Goal: Complete application form

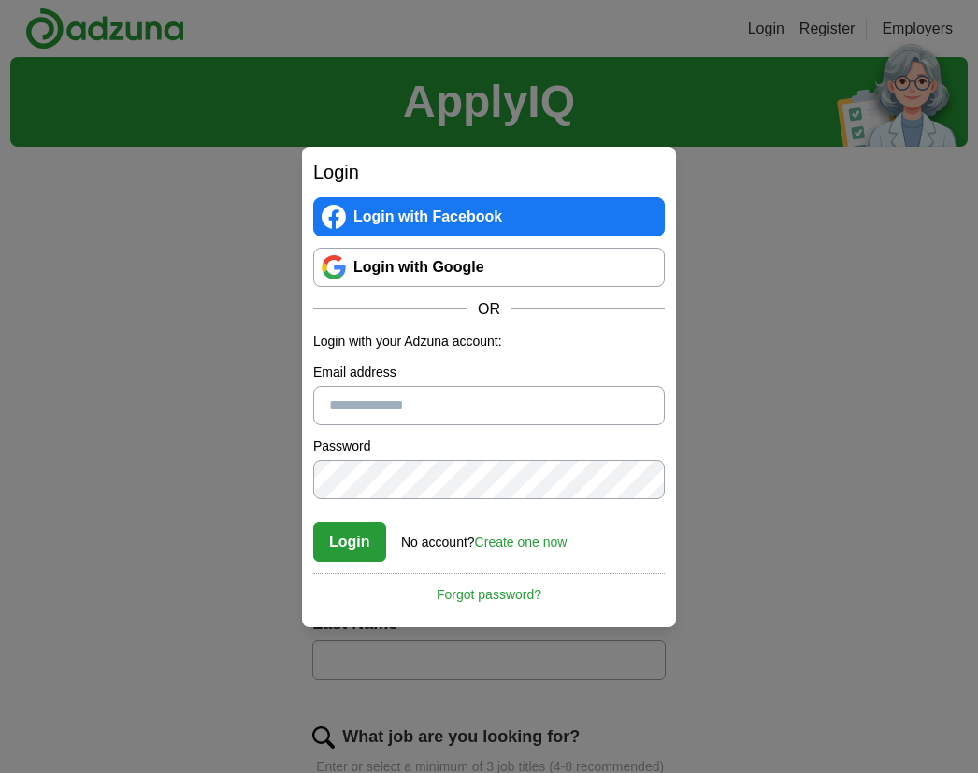
click at [531, 263] on link "Login with Google" at bounding box center [489, 267] width 352 height 39
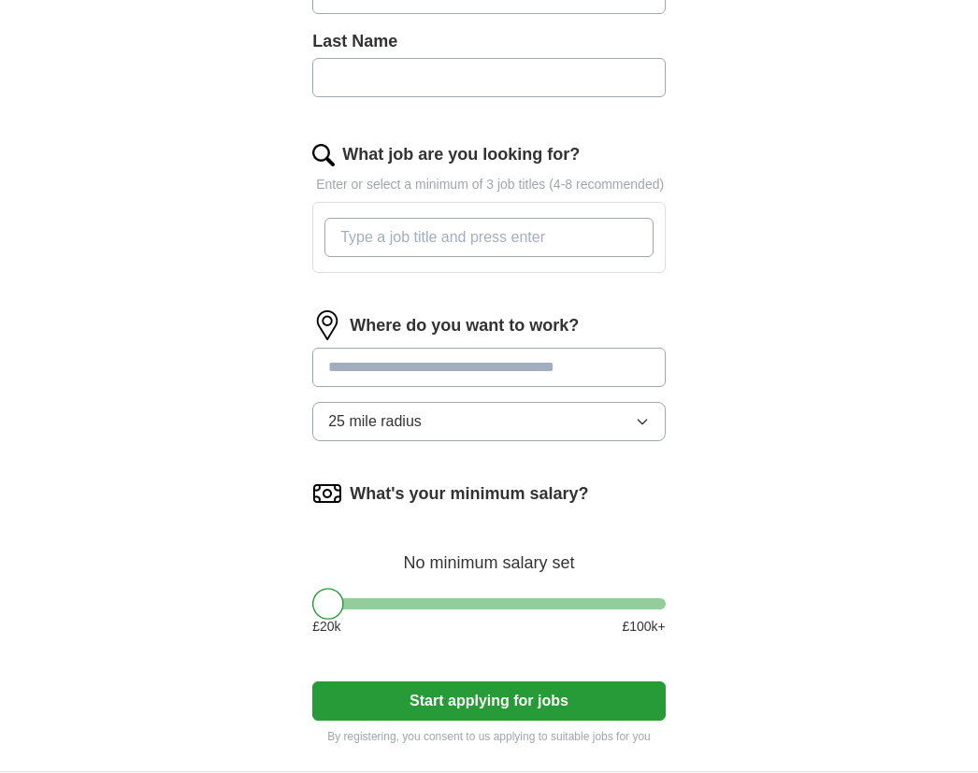
scroll to position [610, 0]
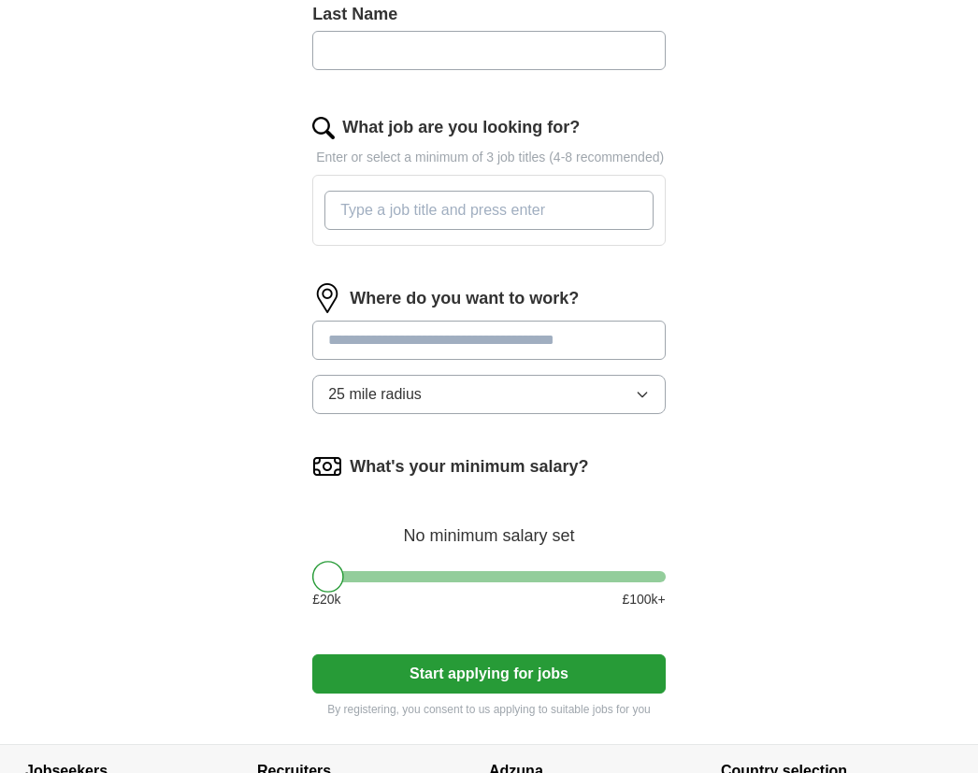
click at [567, 692] on button "Start applying for jobs" at bounding box center [488, 674] width 353 height 39
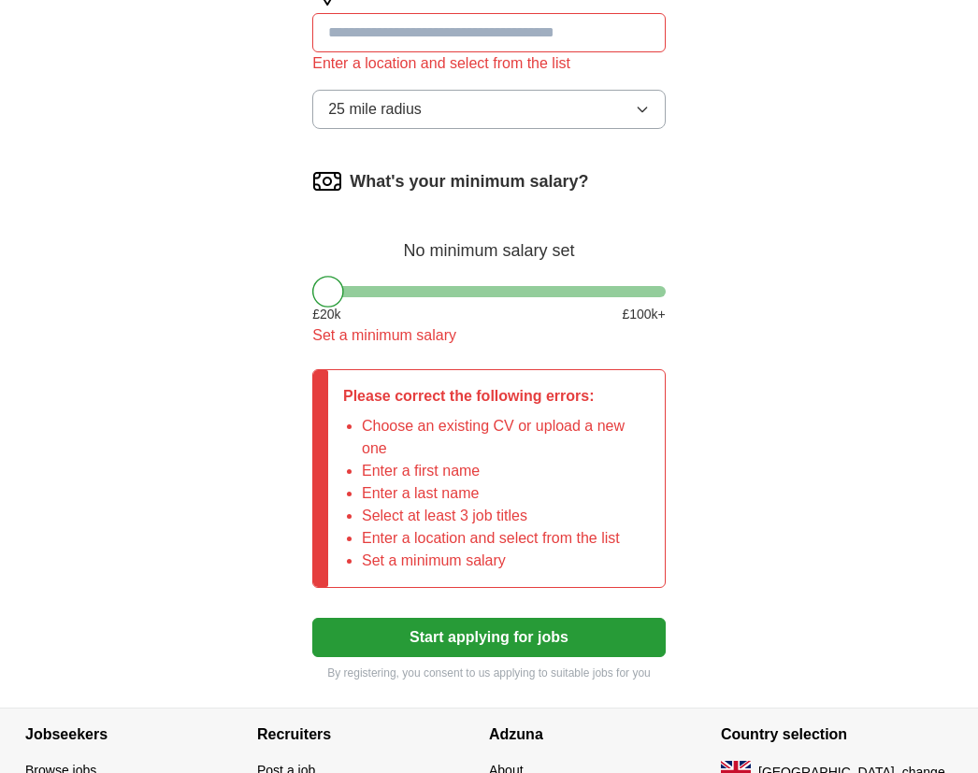
scroll to position [1026, 0]
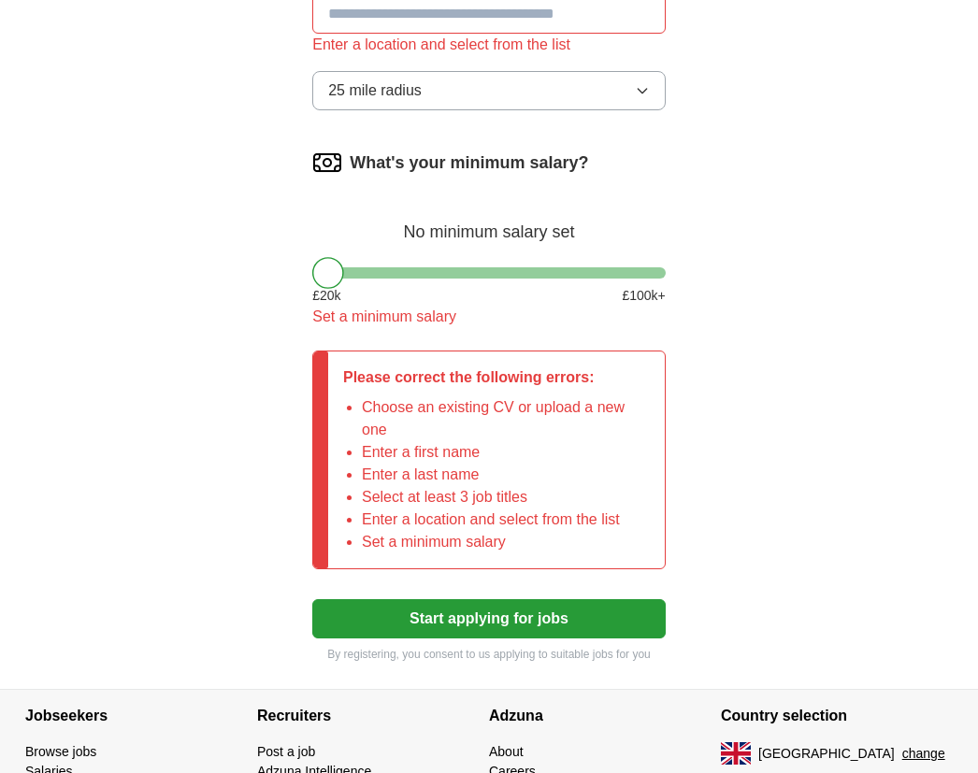
click at [350, 779] on link "Adzuna Intelligence" at bounding box center [314, 771] width 114 height 15
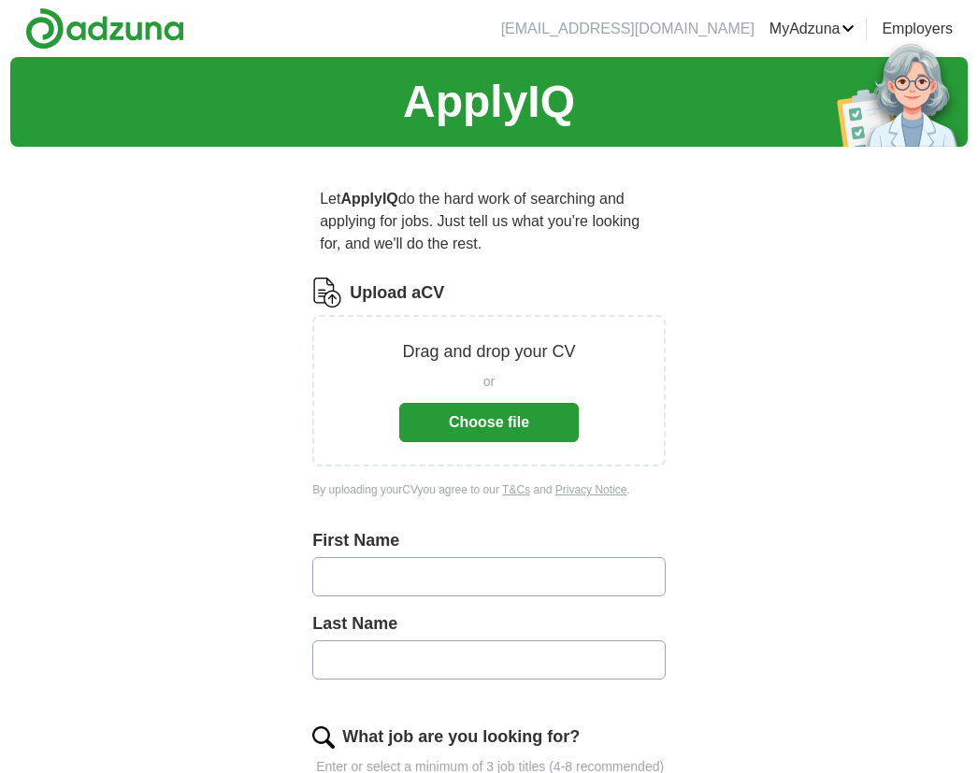
click at [583, 568] on input "text" at bounding box center [488, 576] width 353 height 39
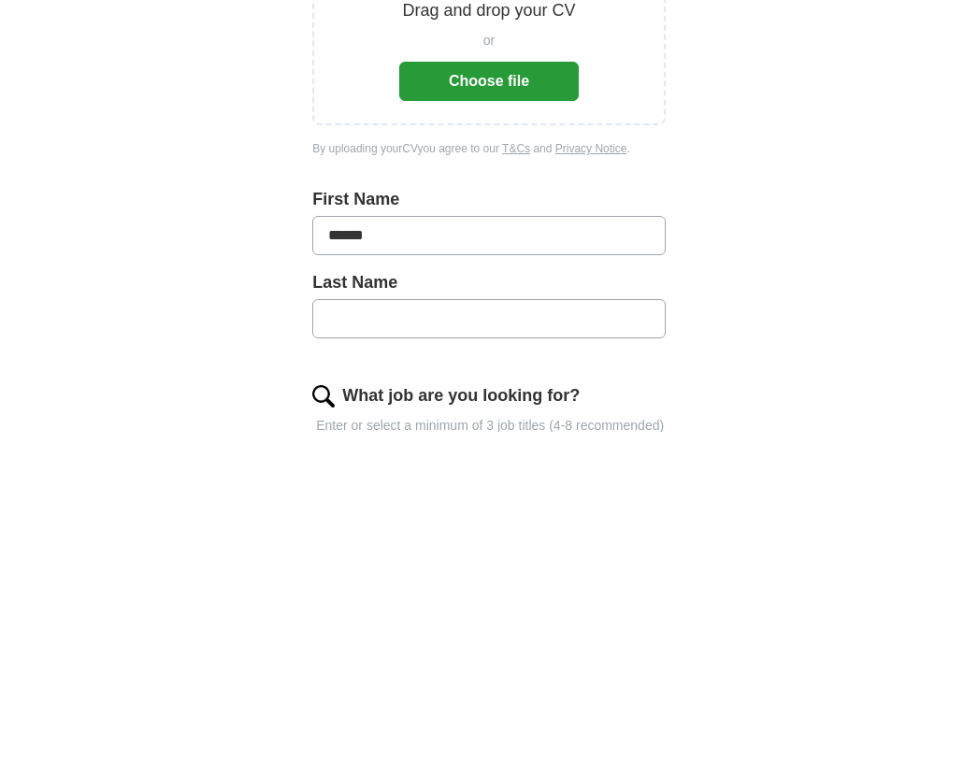
type input "*****"
click at [510, 641] on input "text" at bounding box center [488, 660] width 353 height 39
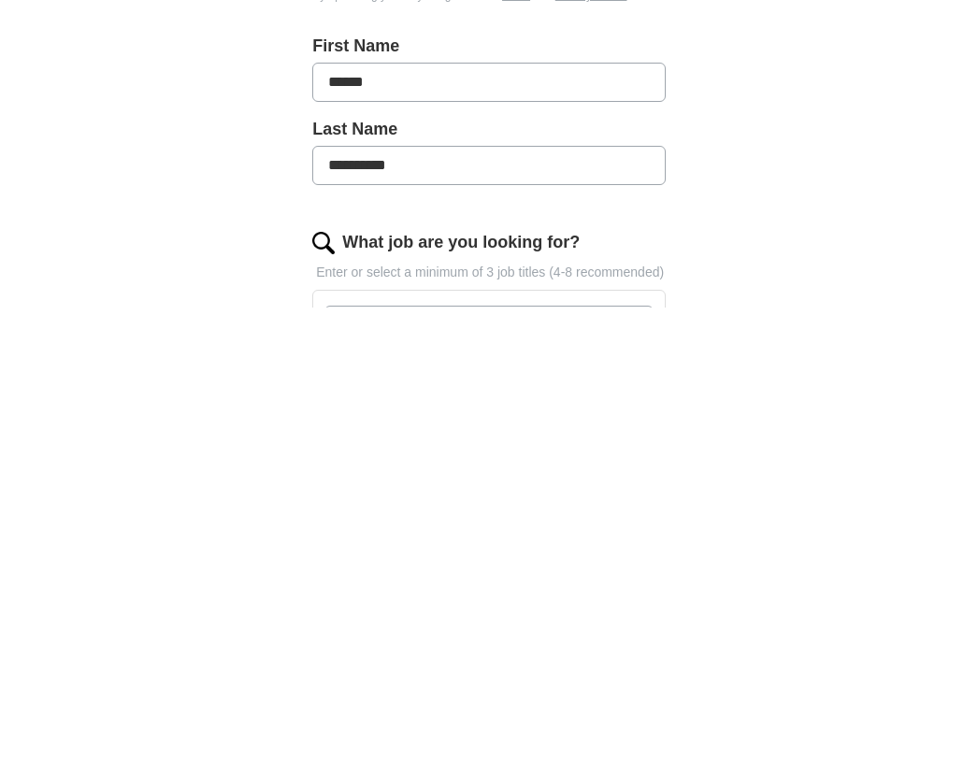
scroll to position [44, 0]
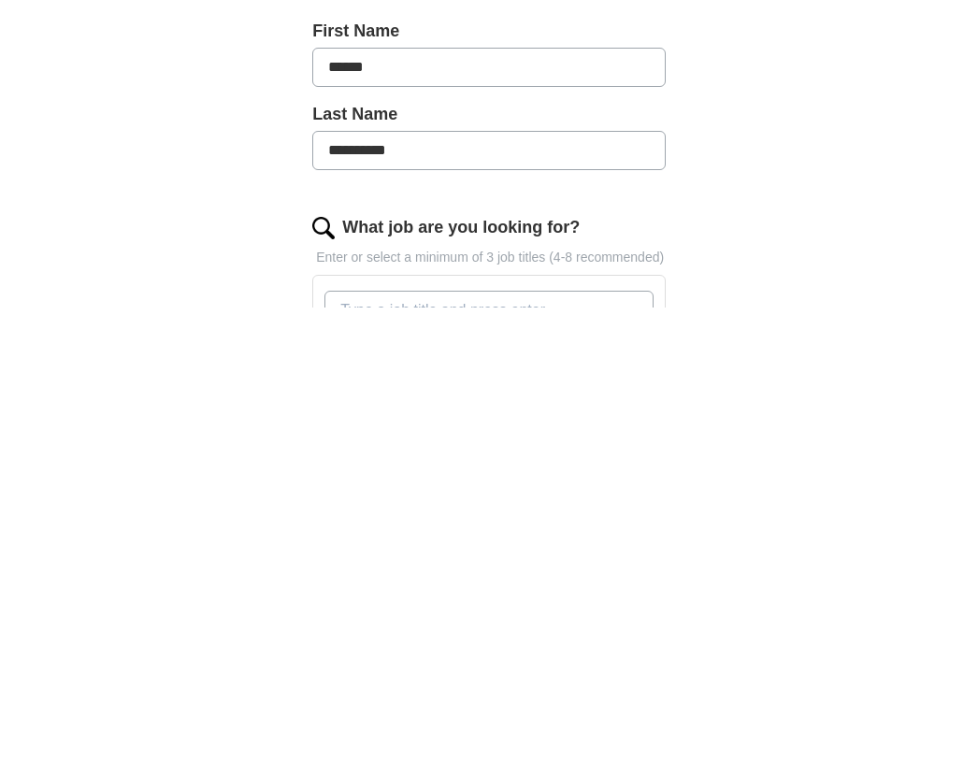
type input "*********"
click at [585, 756] on input "What job are you looking for?" at bounding box center [488, 775] width 329 height 39
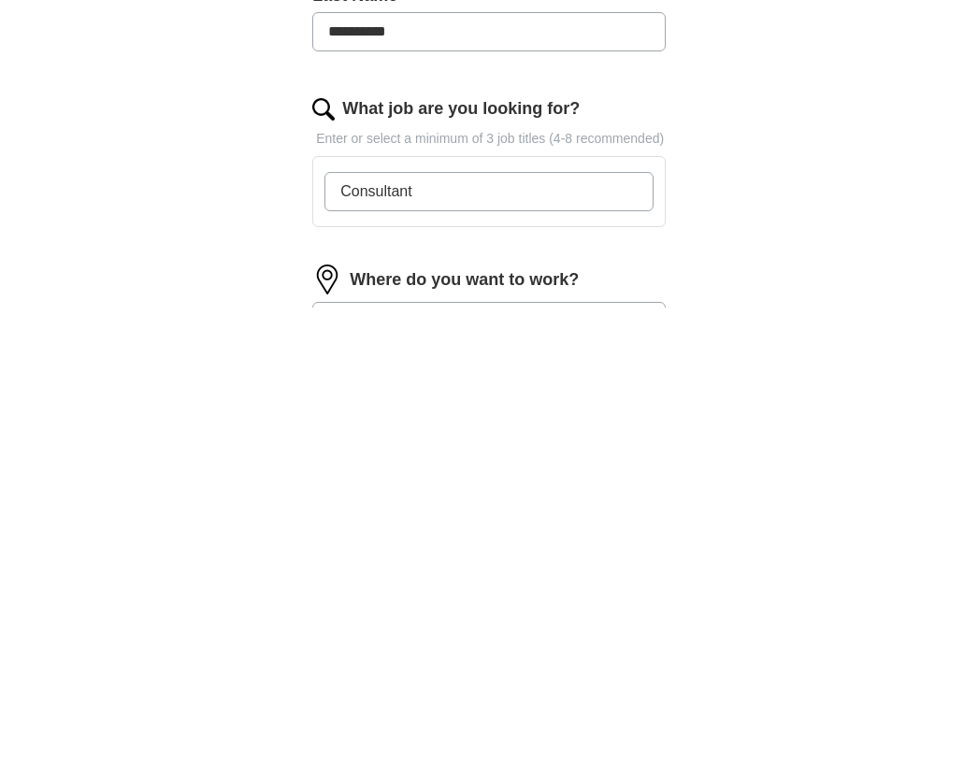
scroll to position [166, 0]
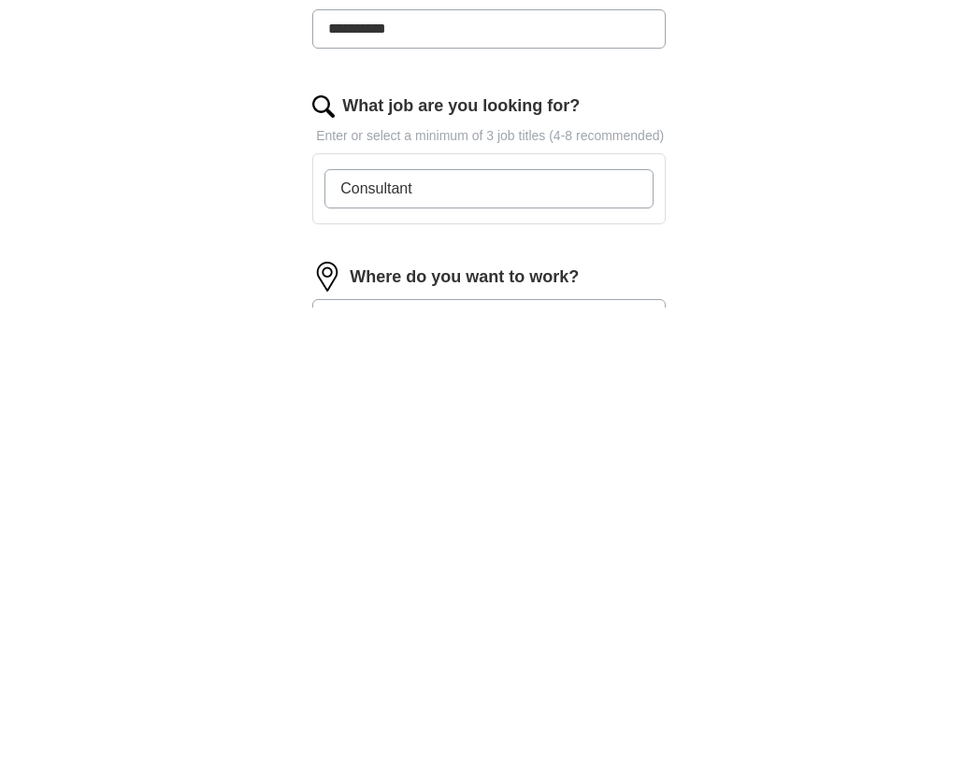
type input "Consultant"
click at [598, 765] on input at bounding box center [488, 784] width 353 height 39
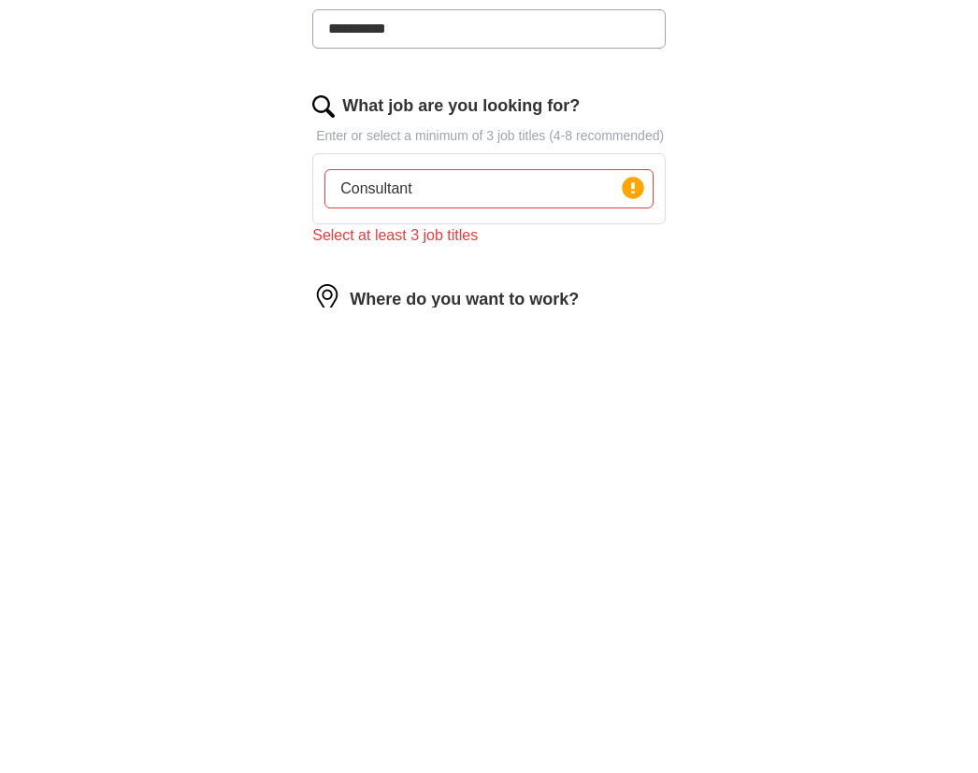
type input "**"
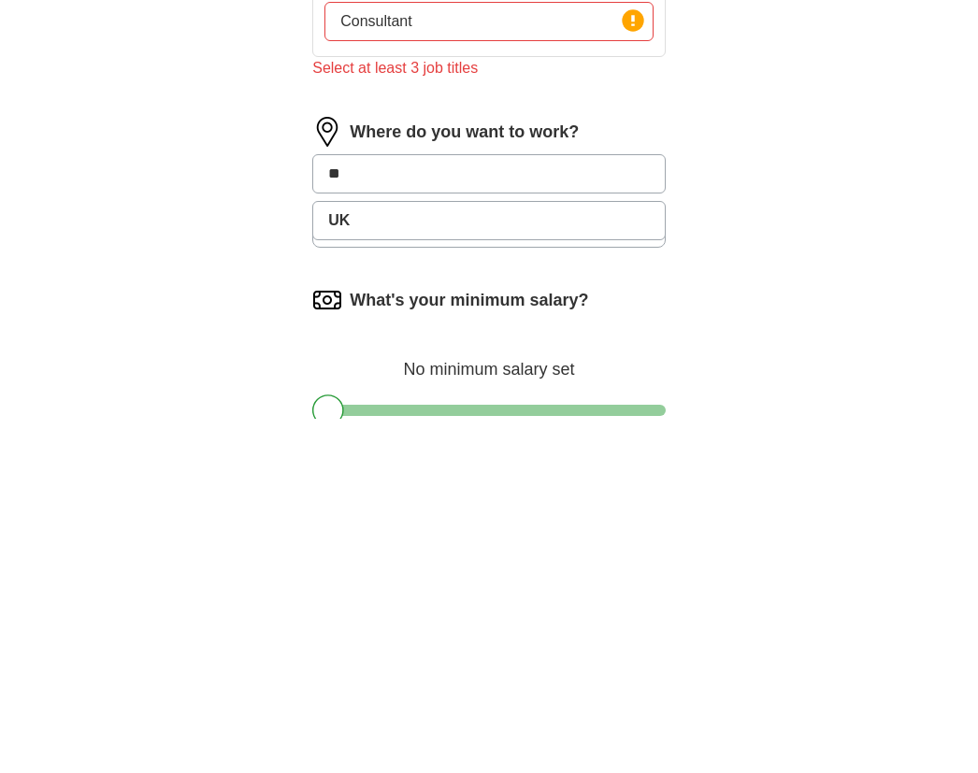
scroll to position [446, 0]
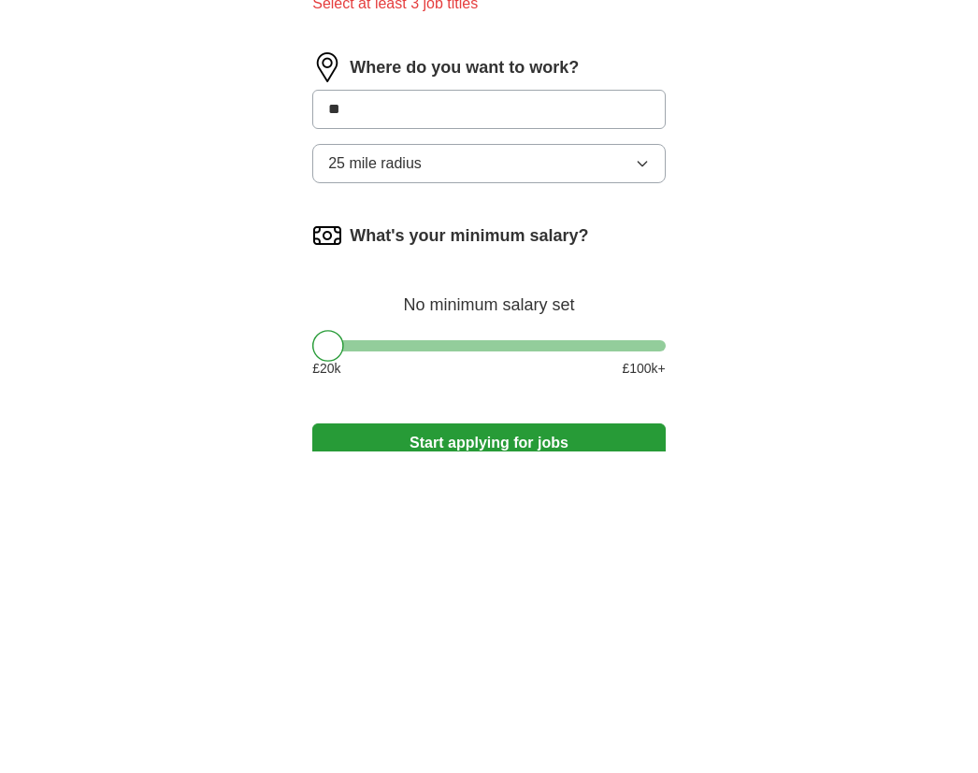
click at [549, 545] on label "What's your minimum salary?" at bounding box center [469, 557] width 238 height 25
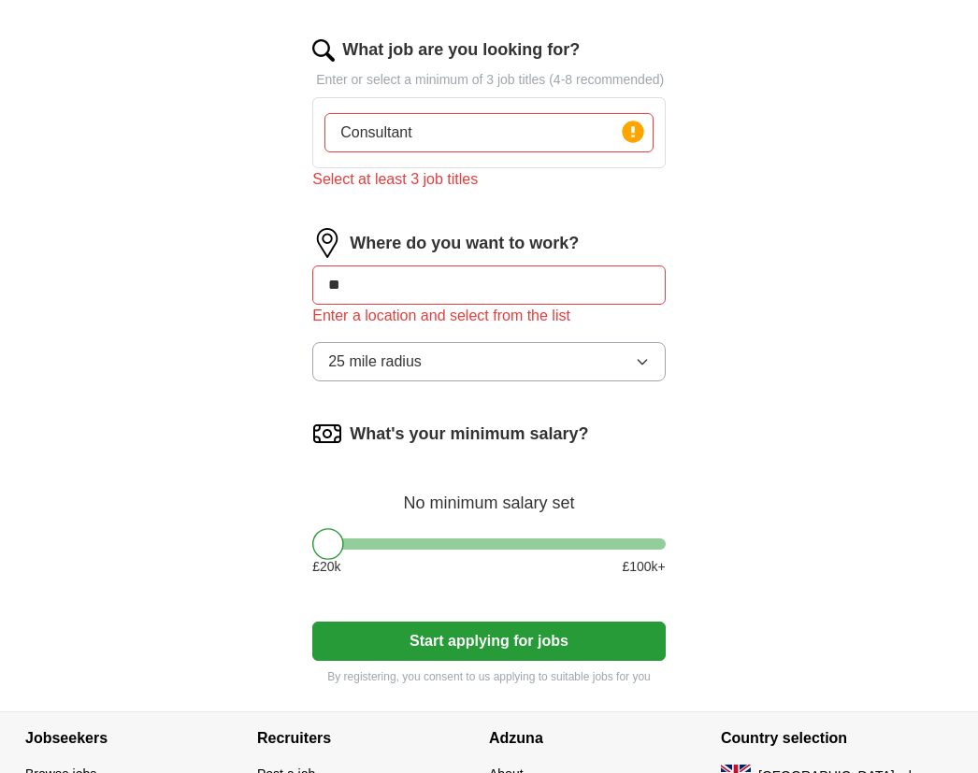
click at [571, 577] on div "£ 20 k £ 100 k+" at bounding box center [488, 567] width 353 height 20
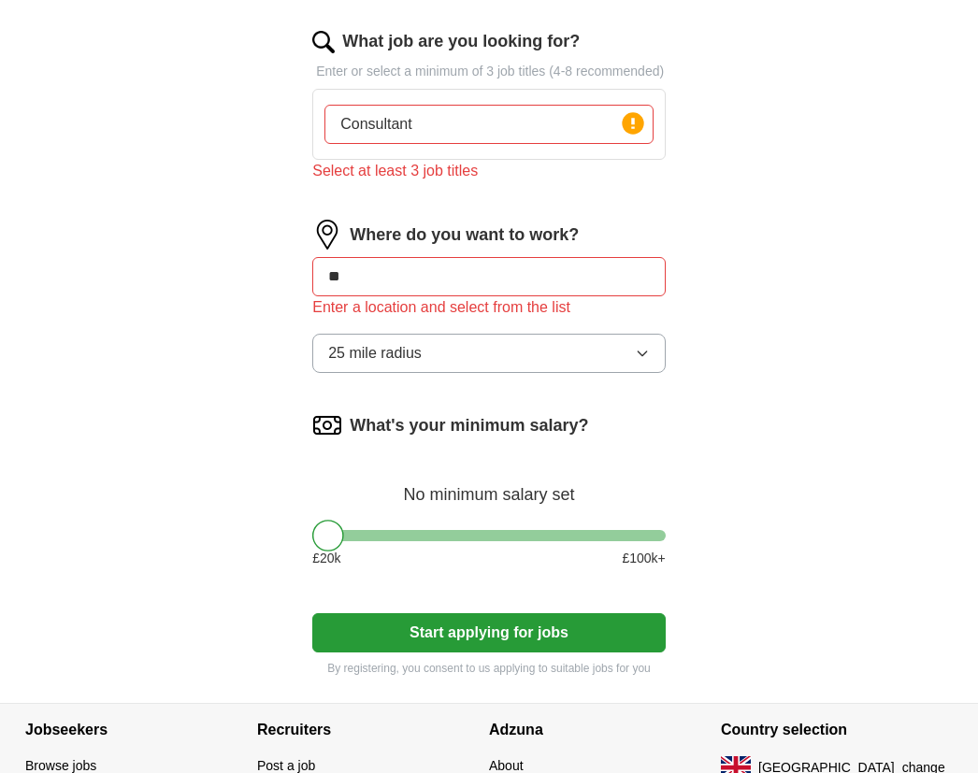
scroll to position [696, 0]
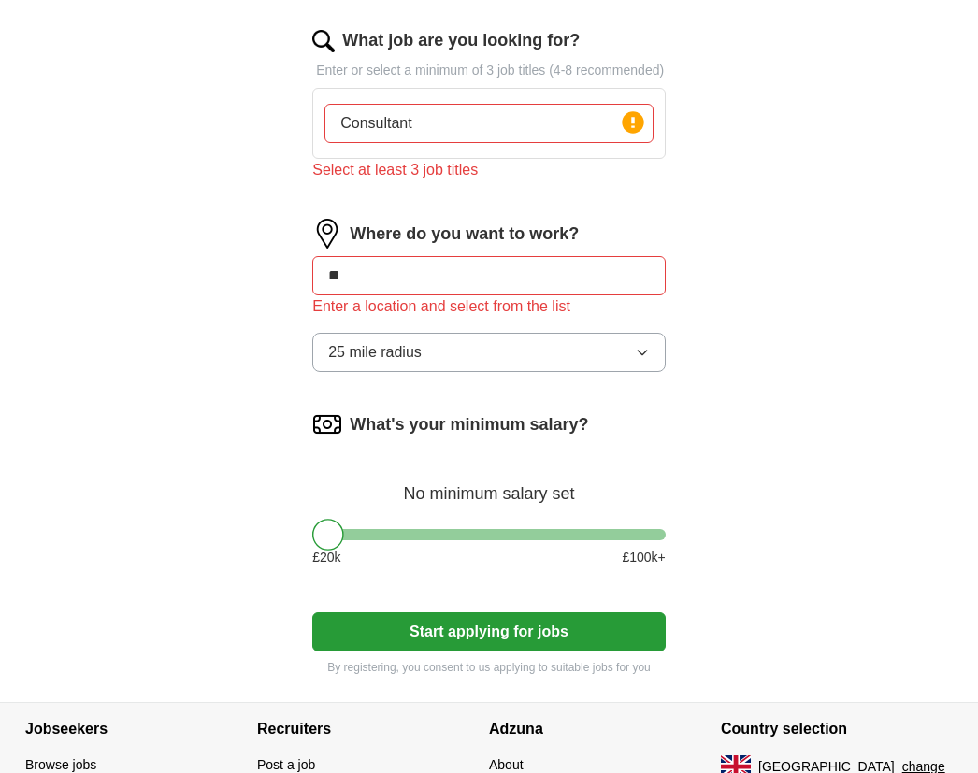
click at [564, 541] on div at bounding box center [488, 535] width 353 height 11
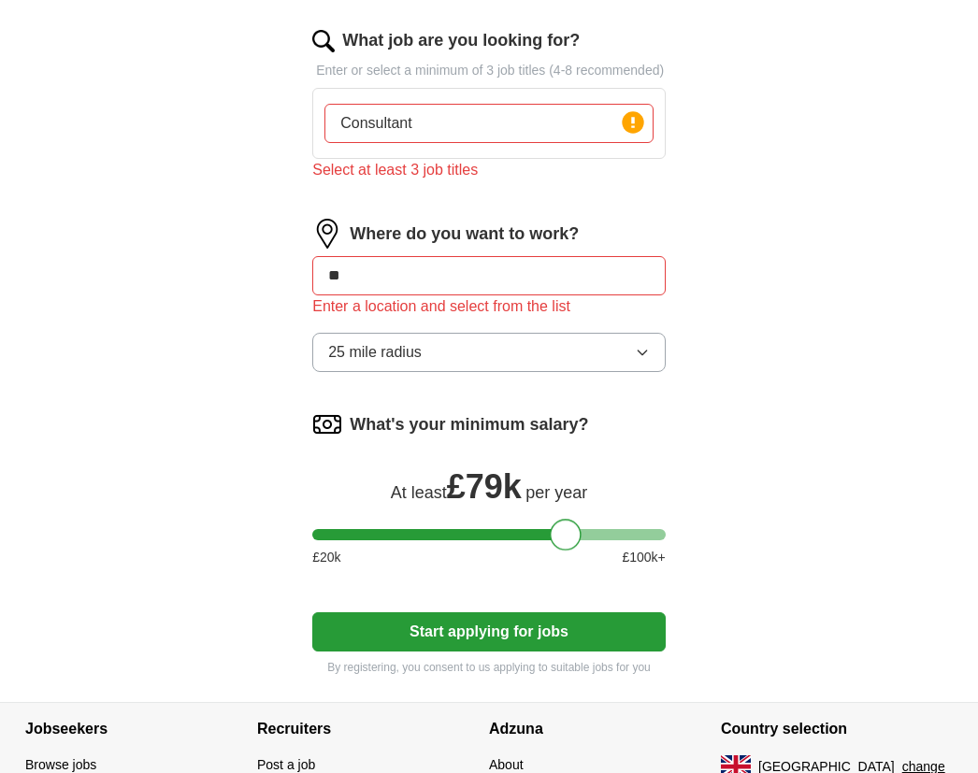
click at [543, 540] on div at bounding box center [488, 534] width 353 height 11
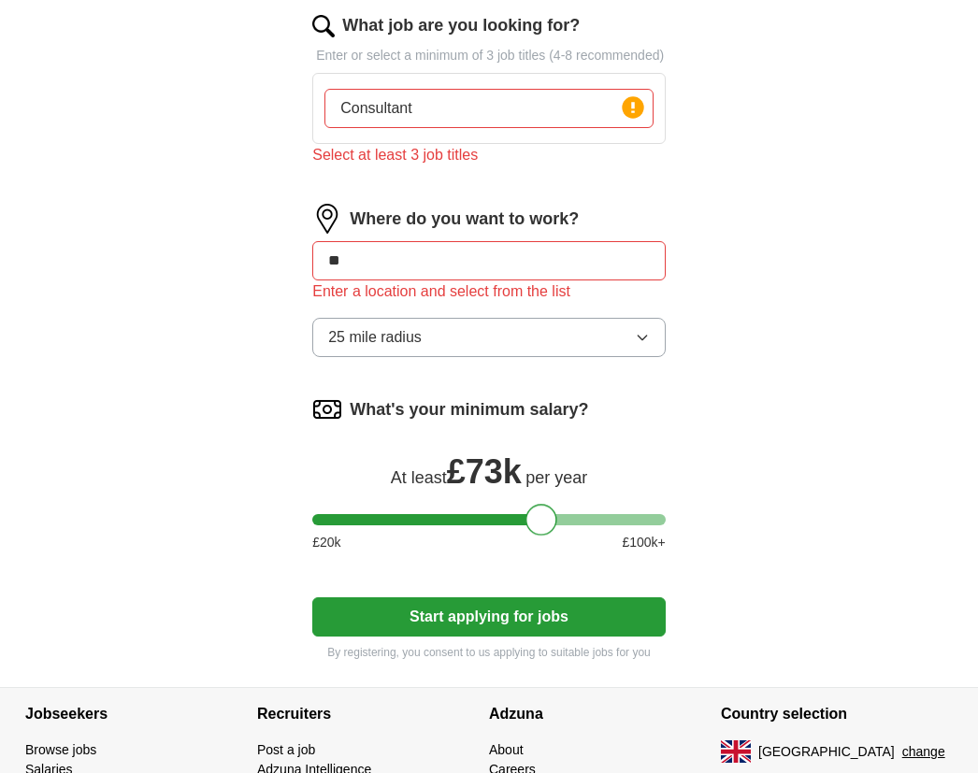
scroll to position [689, 0]
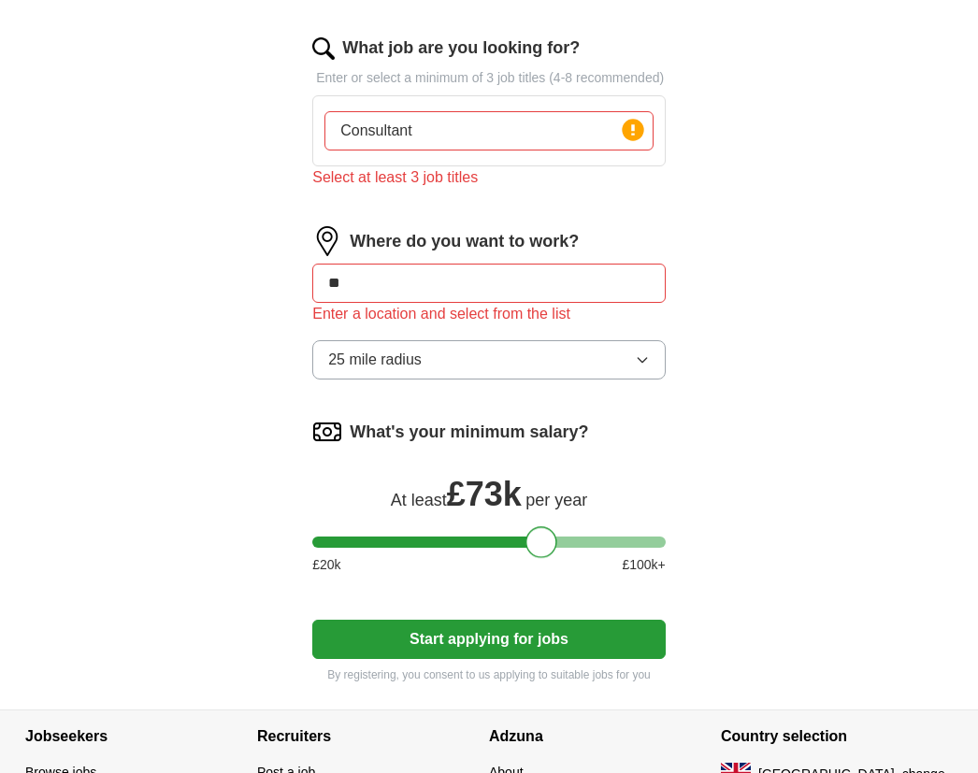
click at [452, 575] on div "£ 20 k £ 100 k+" at bounding box center [488, 565] width 353 height 20
click at [474, 548] on div at bounding box center [488, 542] width 353 height 11
click at [474, 558] on div at bounding box center [473, 542] width 32 height 32
click at [550, 659] on button "Start applying for jobs" at bounding box center [488, 639] width 353 height 39
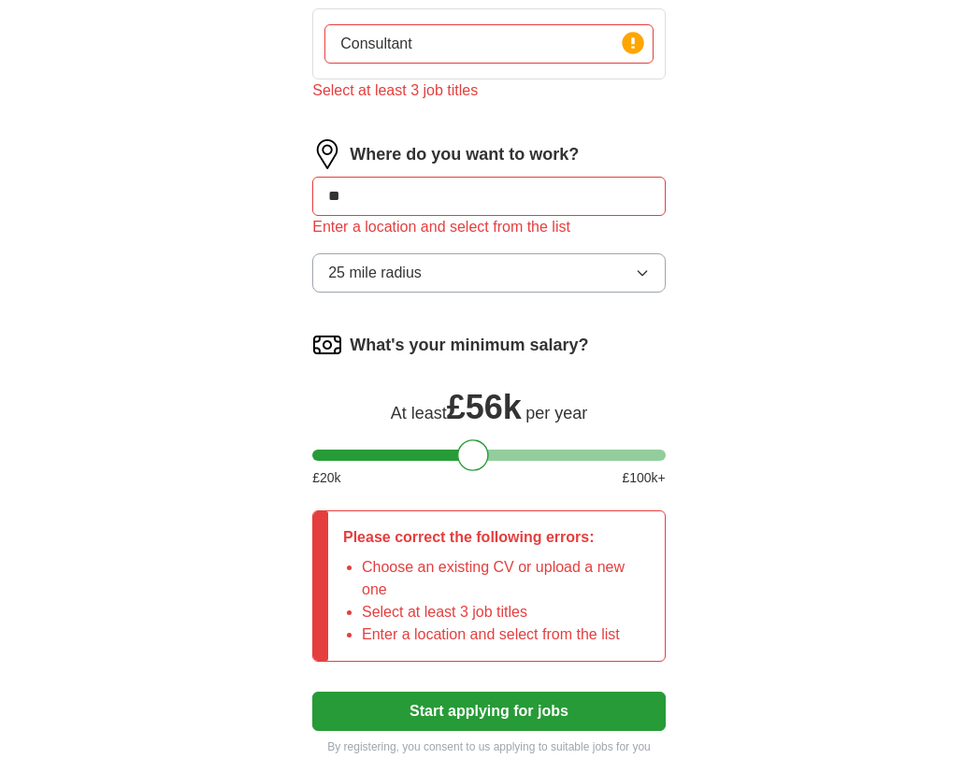
scroll to position [805, 0]
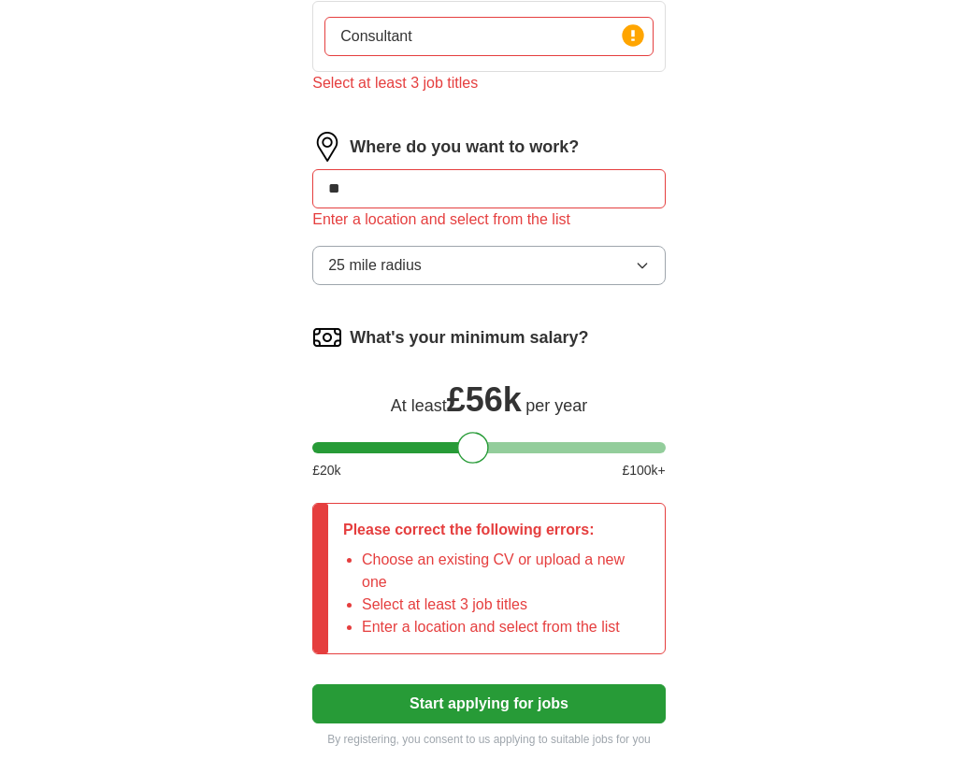
click at [621, 725] on button "Start applying for jobs" at bounding box center [488, 704] width 353 height 39
click at [620, 209] on input "**" at bounding box center [488, 189] width 353 height 39
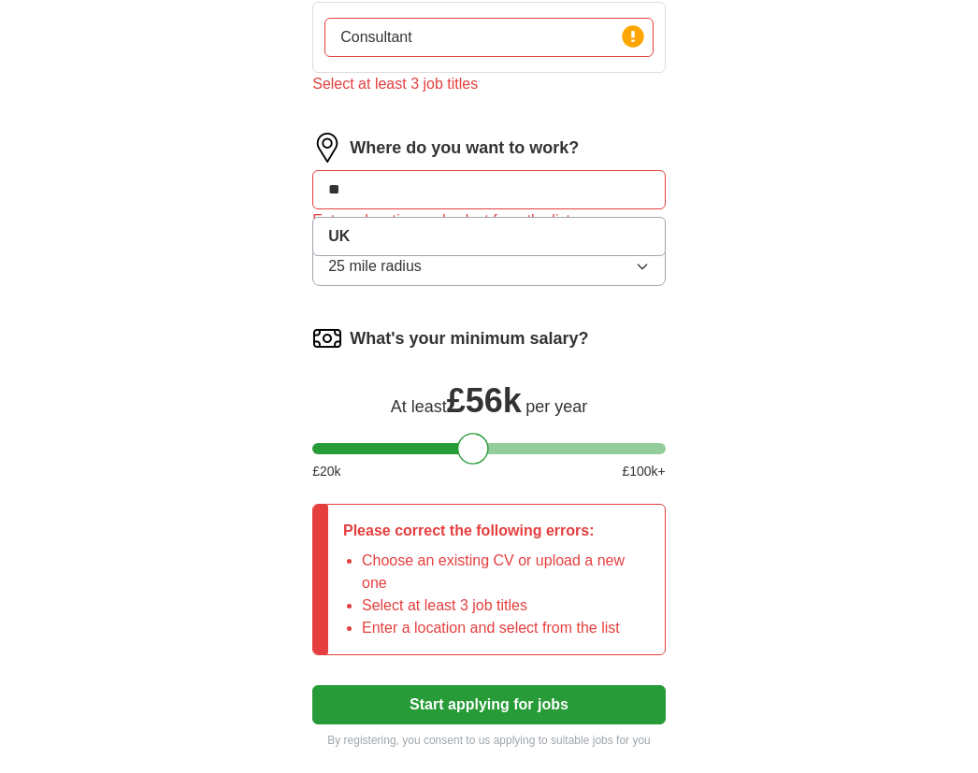
click at [591, 286] on button "25 mile radius" at bounding box center [488, 266] width 353 height 39
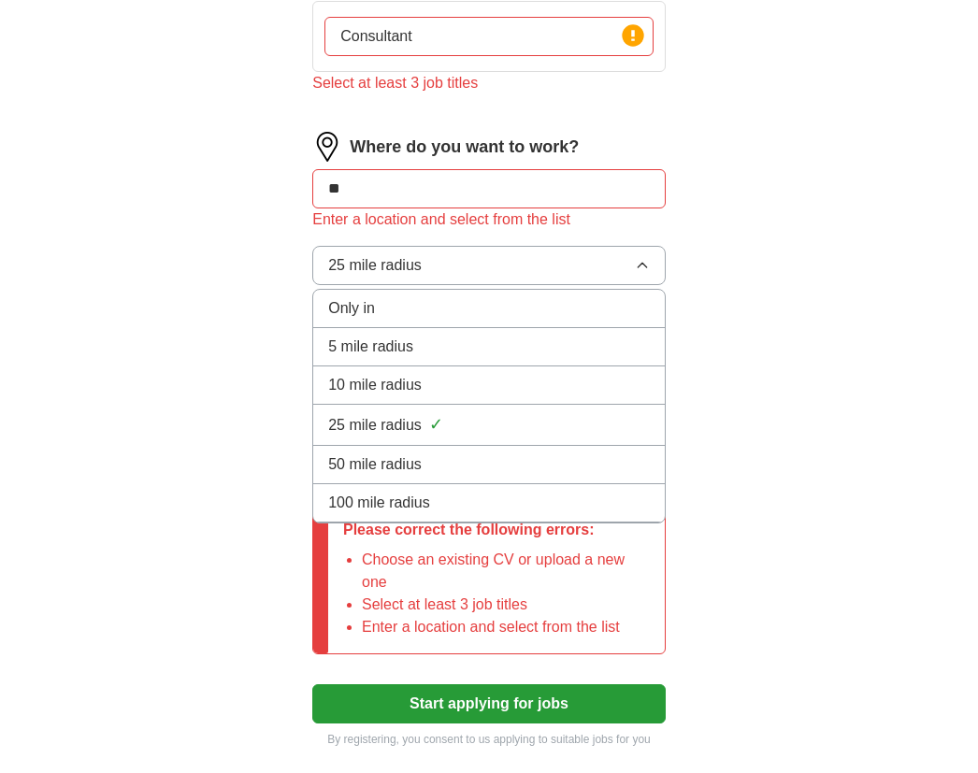
scroll to position [806, 0]
click at [540, 523] on li "100 mile radius" at bounding box center [489, 503] width 352 height 38
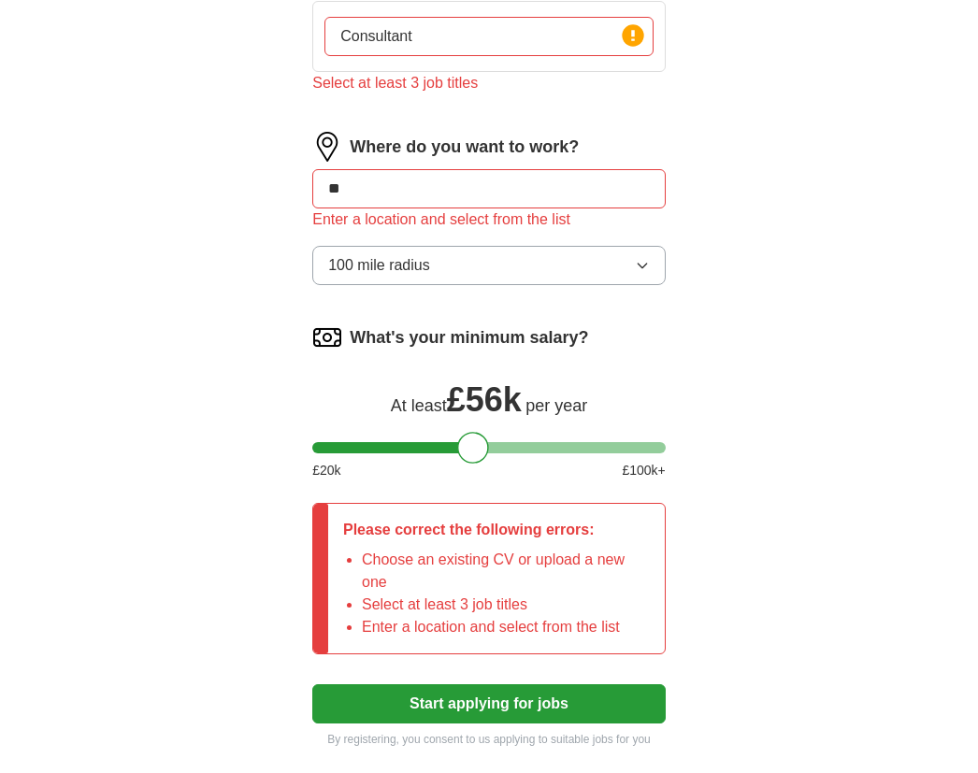
click at [629, 209] on input "**" at bounding box center [488, 188] width 353 height 39
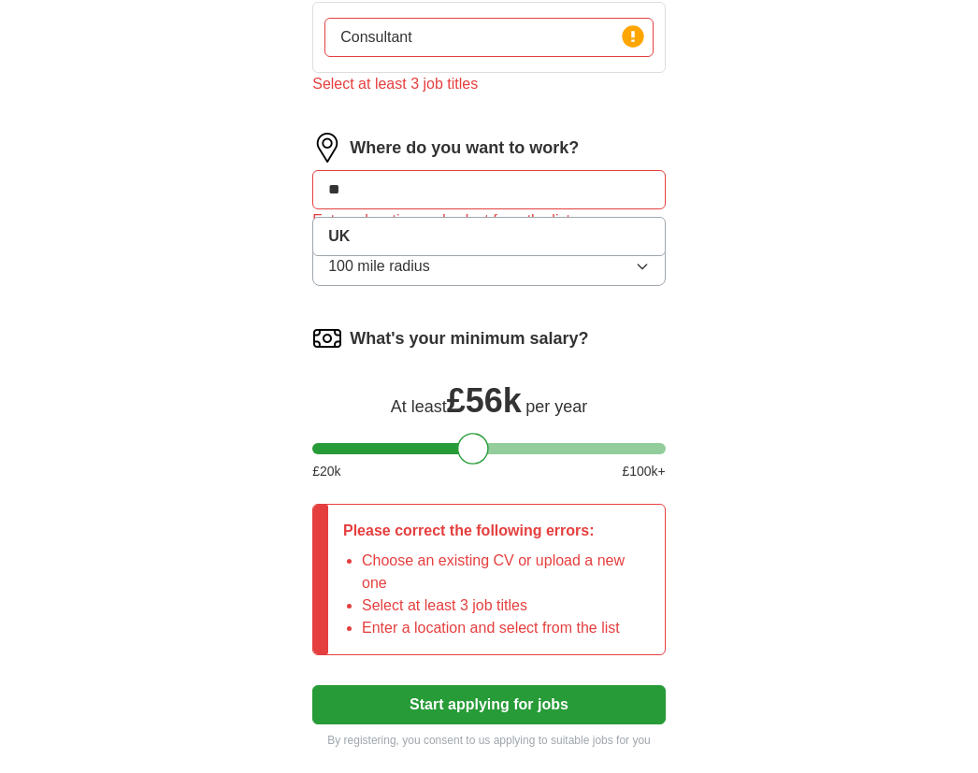
click at [613, 286] on button "100 mile radius" at bounding box center [488, 266] width 353 height 39
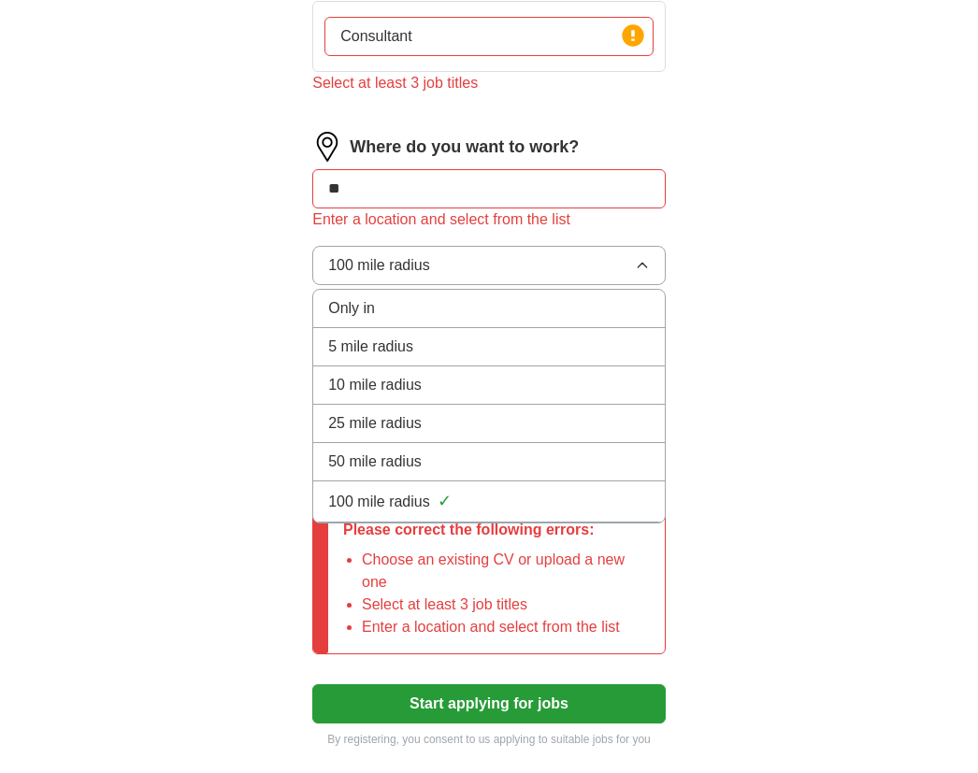
scroll to position [806, 0]
click at [553, 56] on input "Consultant" at bounding box center [488, 36] width 329 height 39
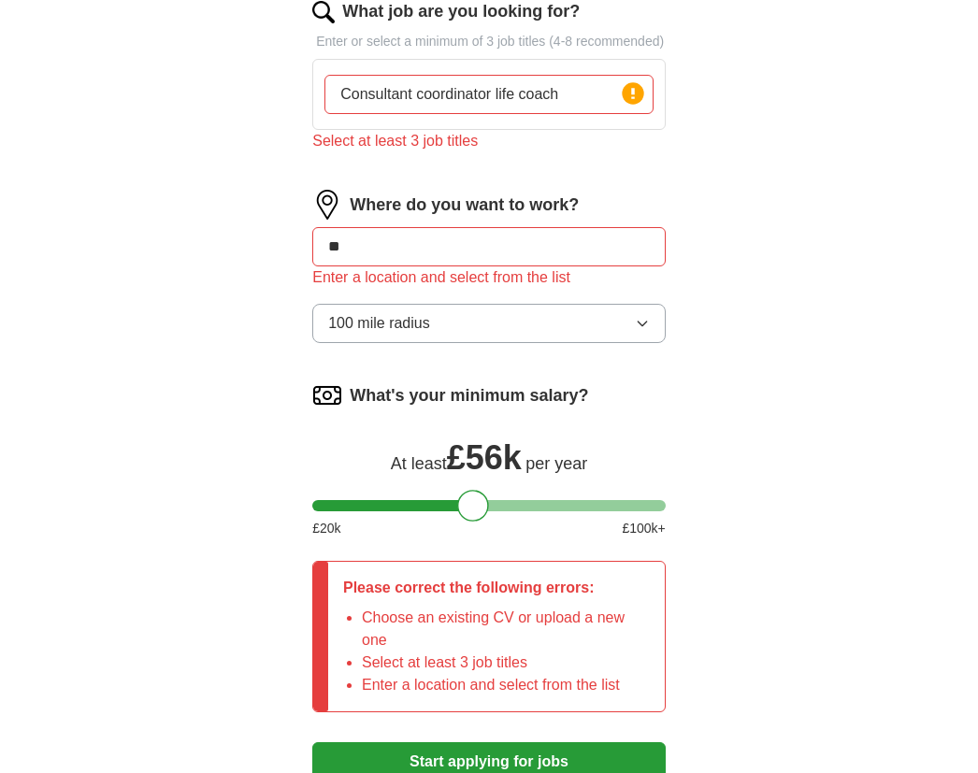
scroll to position [742, 0]
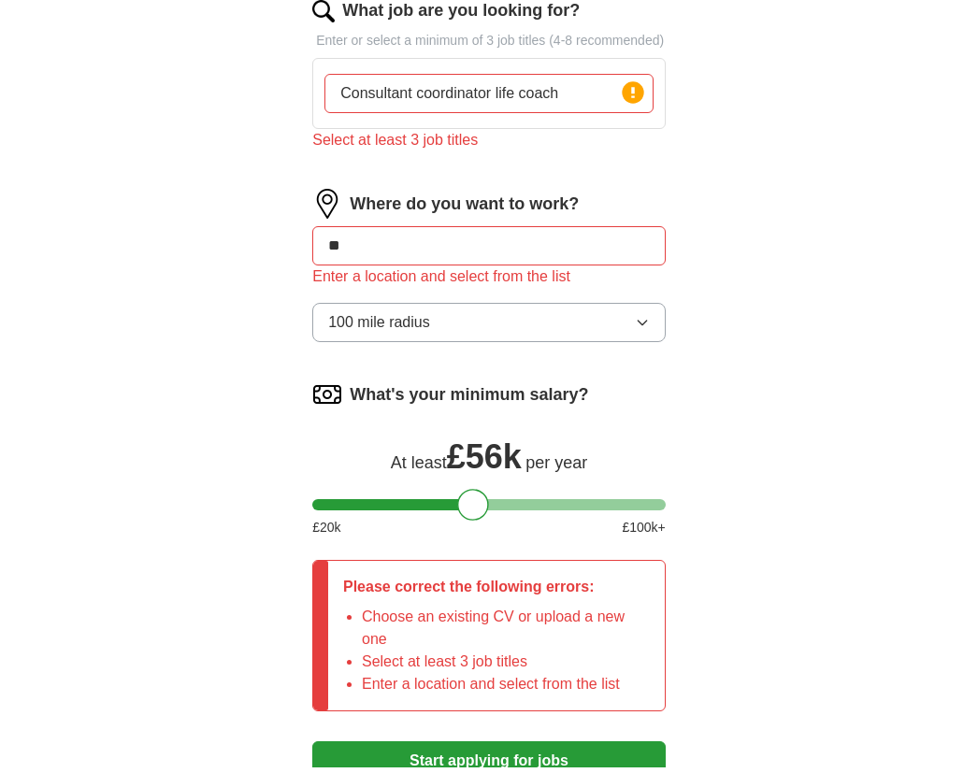
type input "Consultant coordinator life coach"
click at [604, 272] on input "**" at bounding box center [488, 252] width 353 height 39
type input "*"
type input "**"
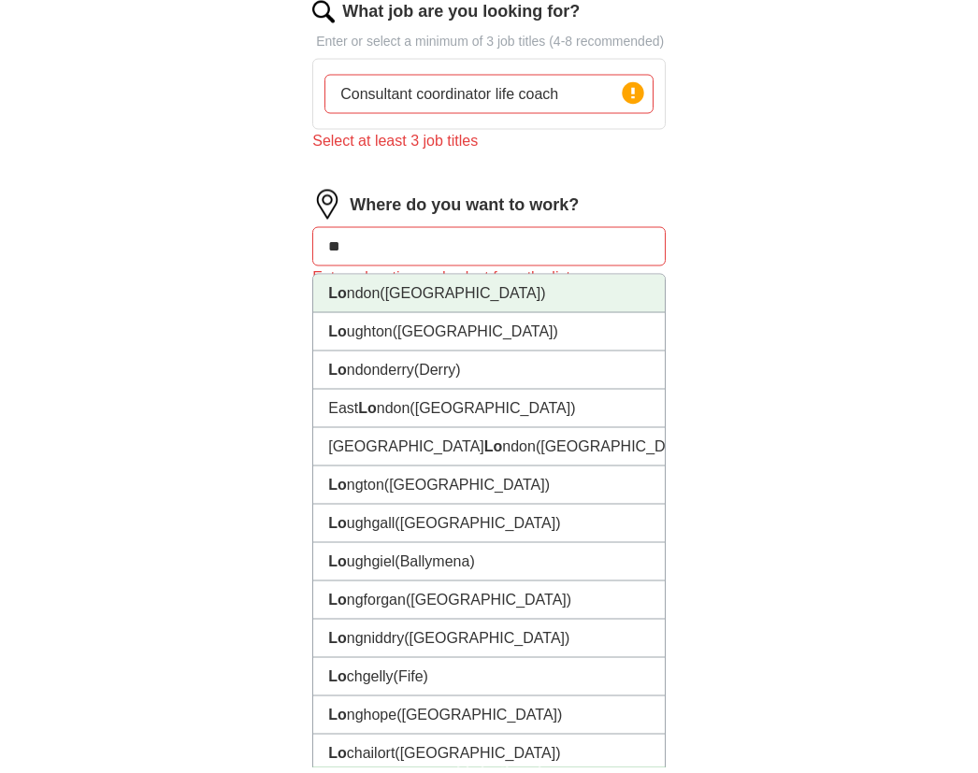
click at [570, 316] on li "Lo ndon ([GEOGRAPHIC_DATA])" at bounding box center [489, 300] width 352 height 38
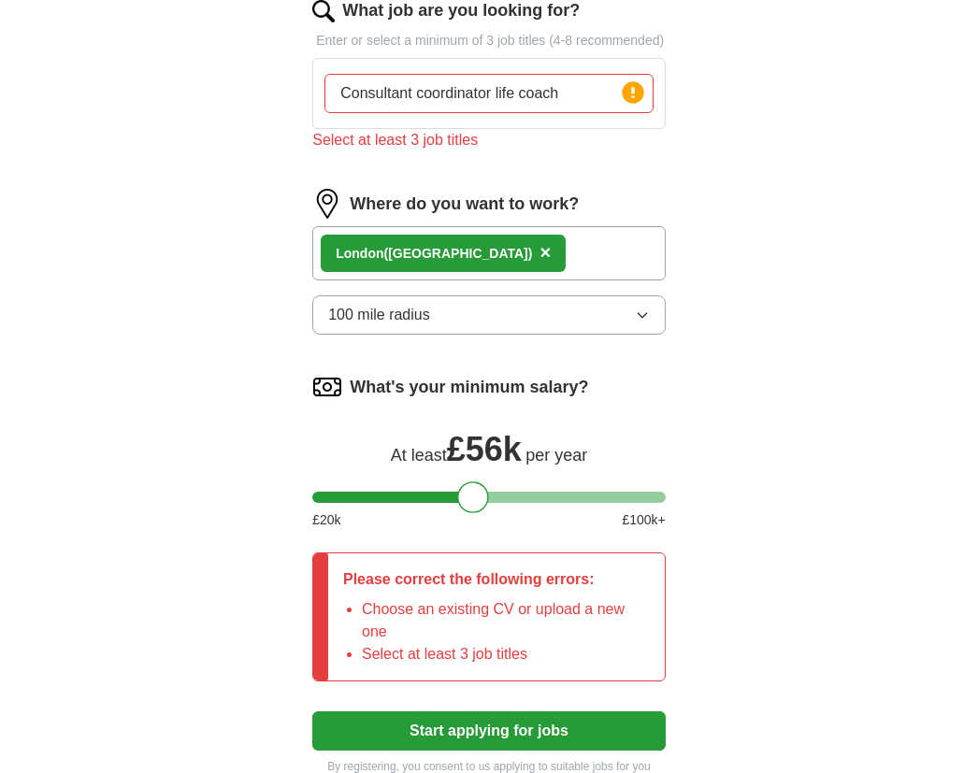
click at [559, 751] on button "Start applying for jobs" at bounding box center [488, 731] width 353 height 39
click at [568, 113] on input "Consultant coordinator life coach" at bounding box center [488, 93] width 329 height 39
click at [423, 113] on input "Consultant coordinator life coach" at bounding box center [488, 93] width 329 height 39
click at [502, 113] on input "Consultant, coordinator life coach" at bounding box center [488, 93] width 329 height 39
click at [585, 109] on input "Consultant, coordinator, life coach" at bounding box center [488, 93] width 329 height 39
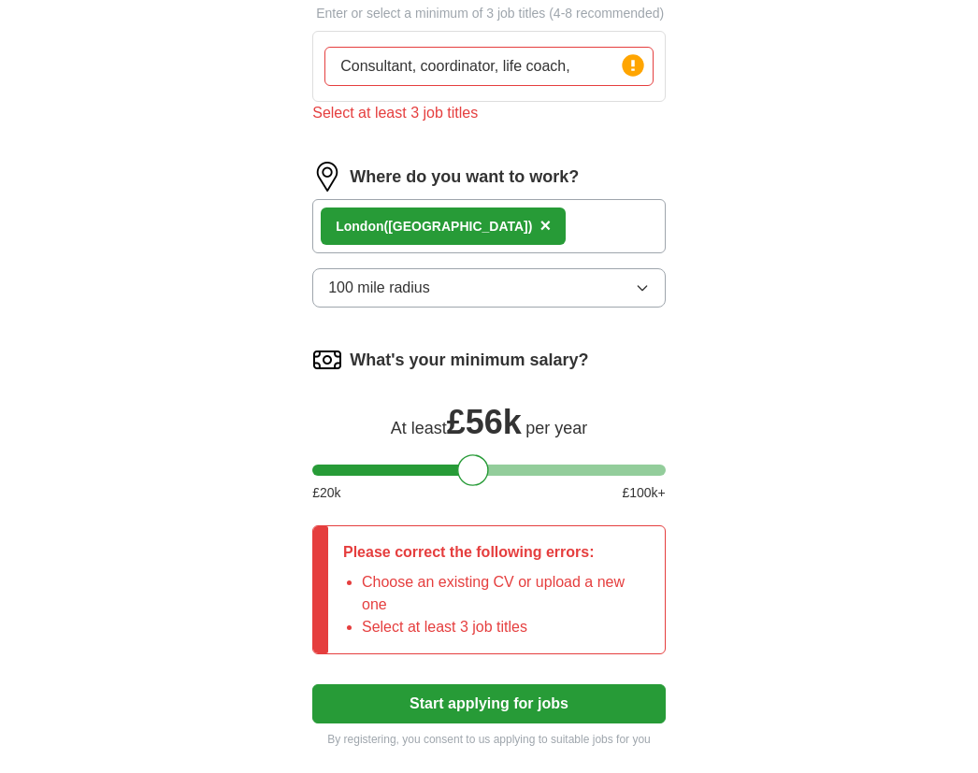
type input "Consultant, coordinator, life coach,"
click at [619, 324] on button "100 mile radius" at bounding box center [488, 314] width 353 height 39
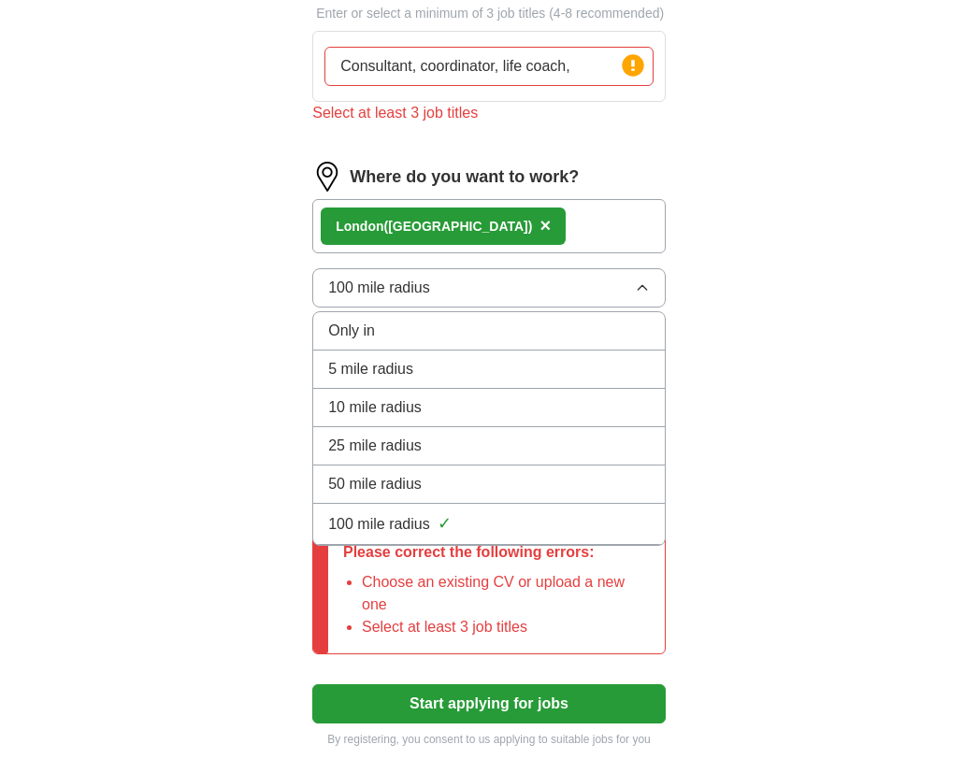
scroll to position [776, 0]
click at [594, 545] on li "100 mile radius ✓" at bounding box center [489, 524] width 352 height 41
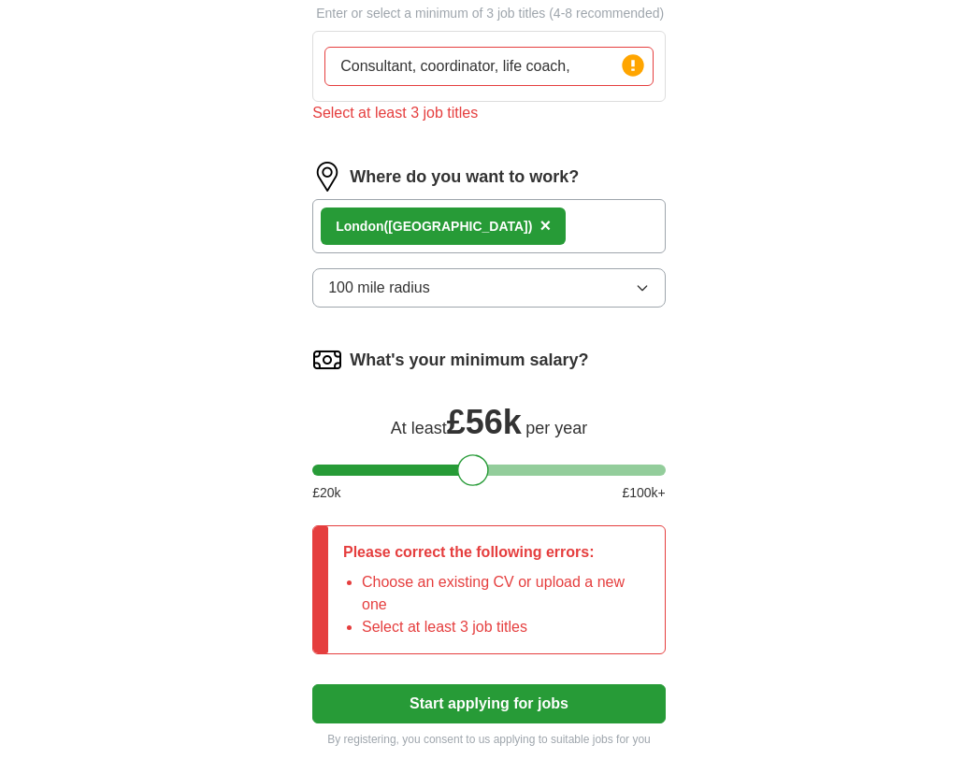
click at [634, 724] on button "Start applying for jobs" at bounding box center [488, 703] width 353 height 39
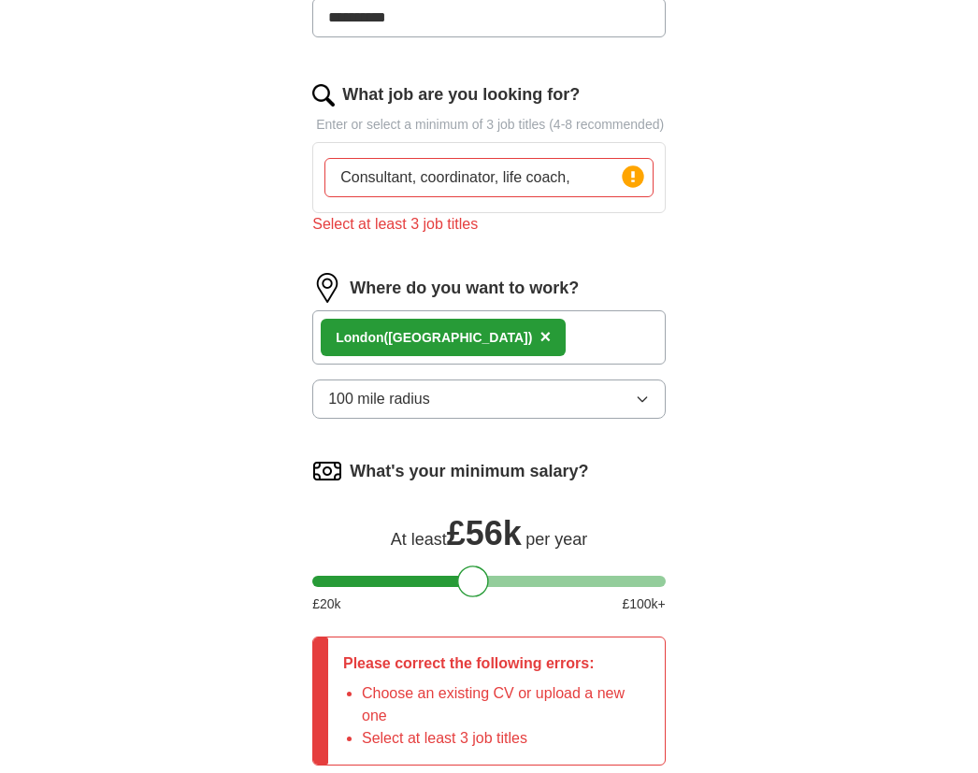
scroll to position [664, 0]
click at [597, 197] on input "Consultant, coordinator, life coach," at bounding box center [488, 178] width 329 height 39
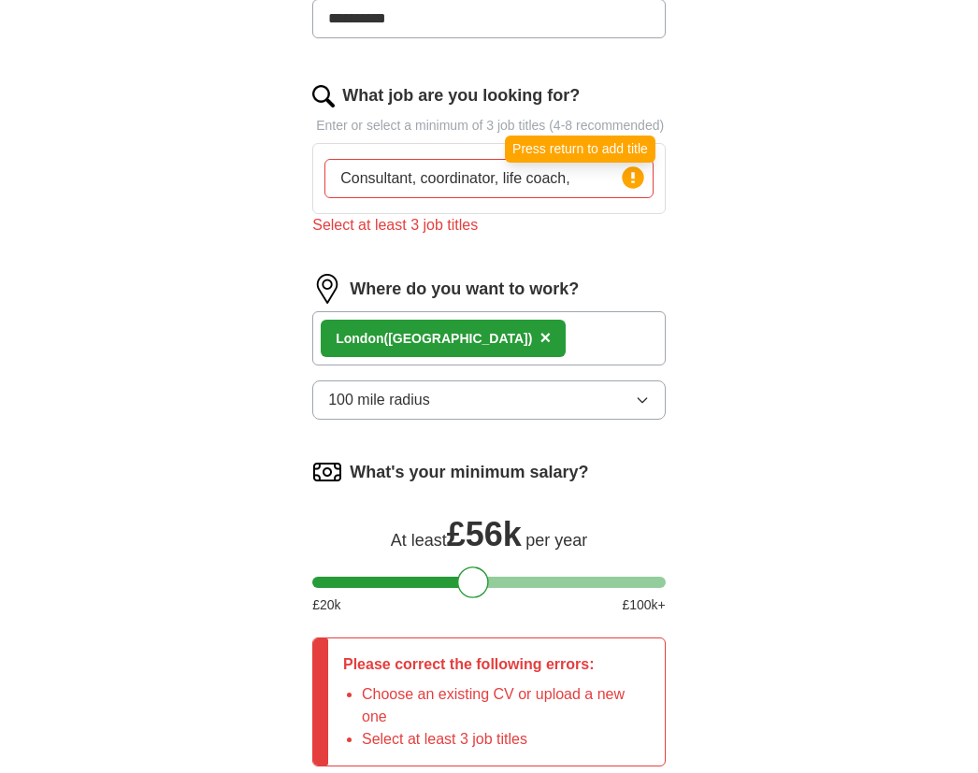
click at [641, 188] on circle at bounding box center [633, 177] width 22 height 22
click at [645, 191] on icon at bounding box center [633, 178] width 26 height 26
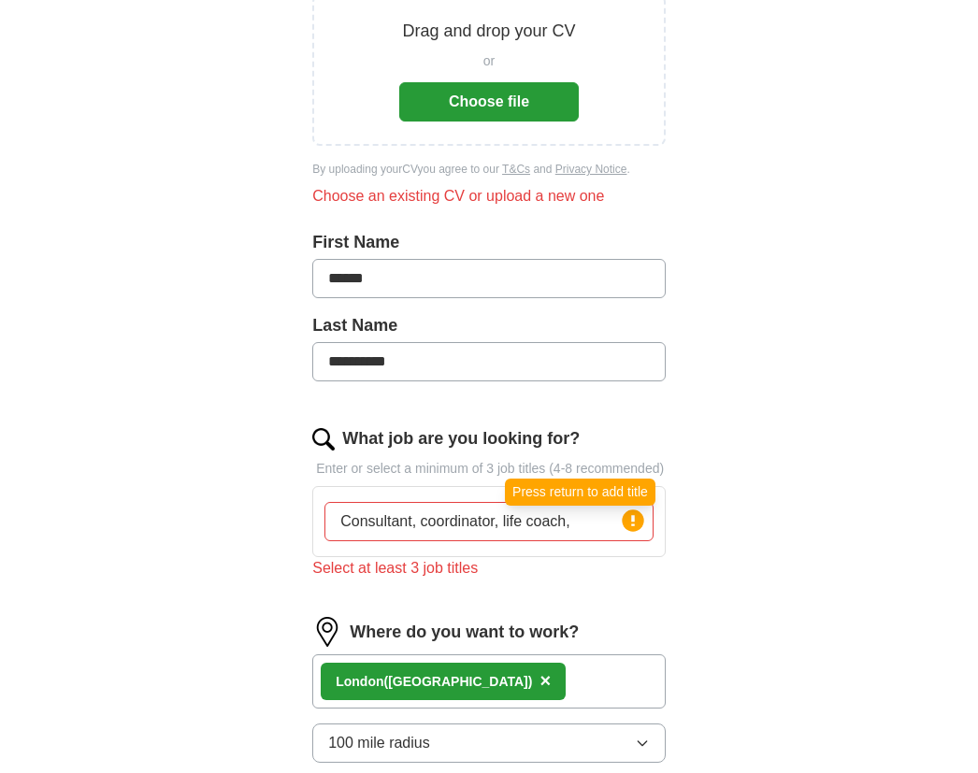
scroll to position [321, 0]
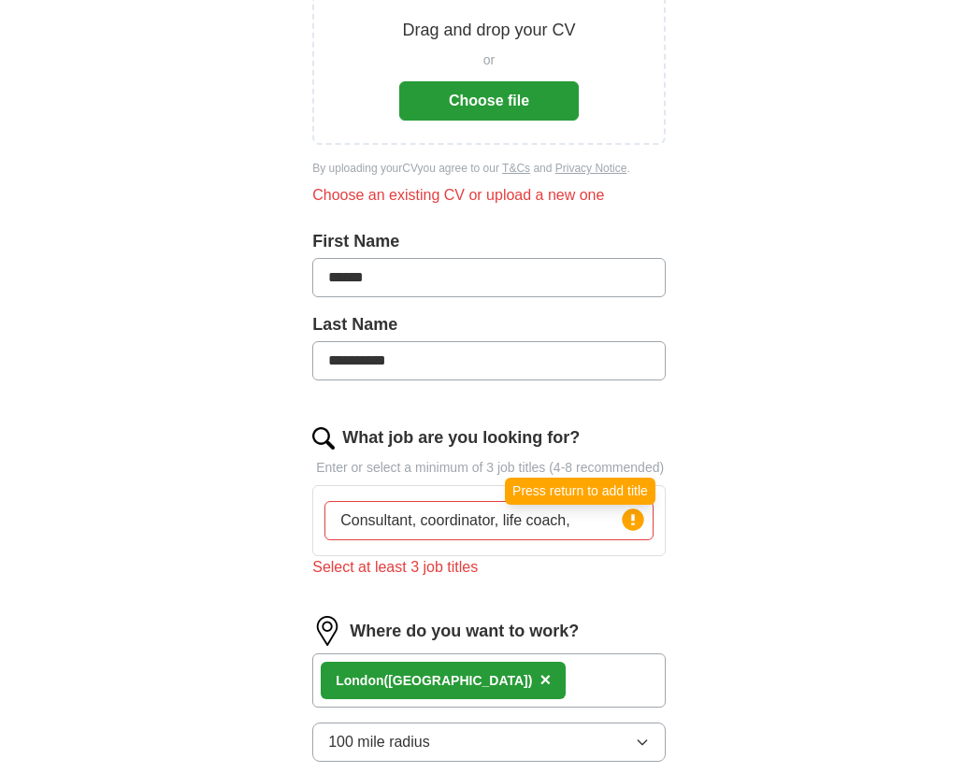
click at [539, 110] on button "Choose file" at bounding box center [489, 101] width 180 height 39
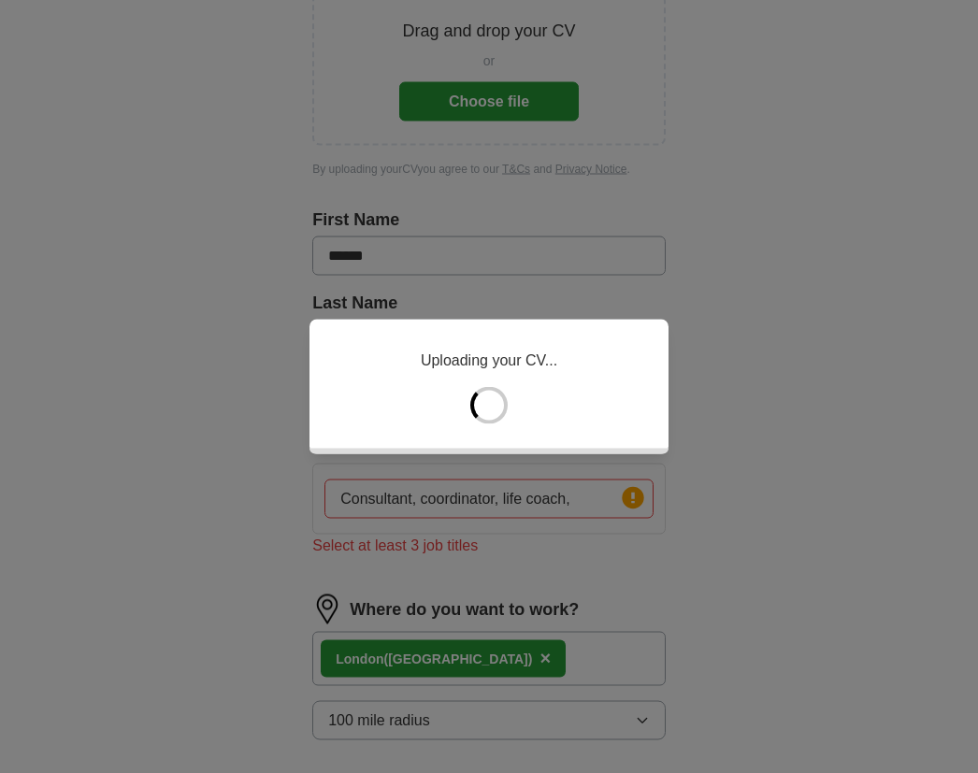
scroll to position [322, 0]
click at [732, 477] on div "Identifying and converting file format…" at bounding box center [489, 386] width 978 height 773
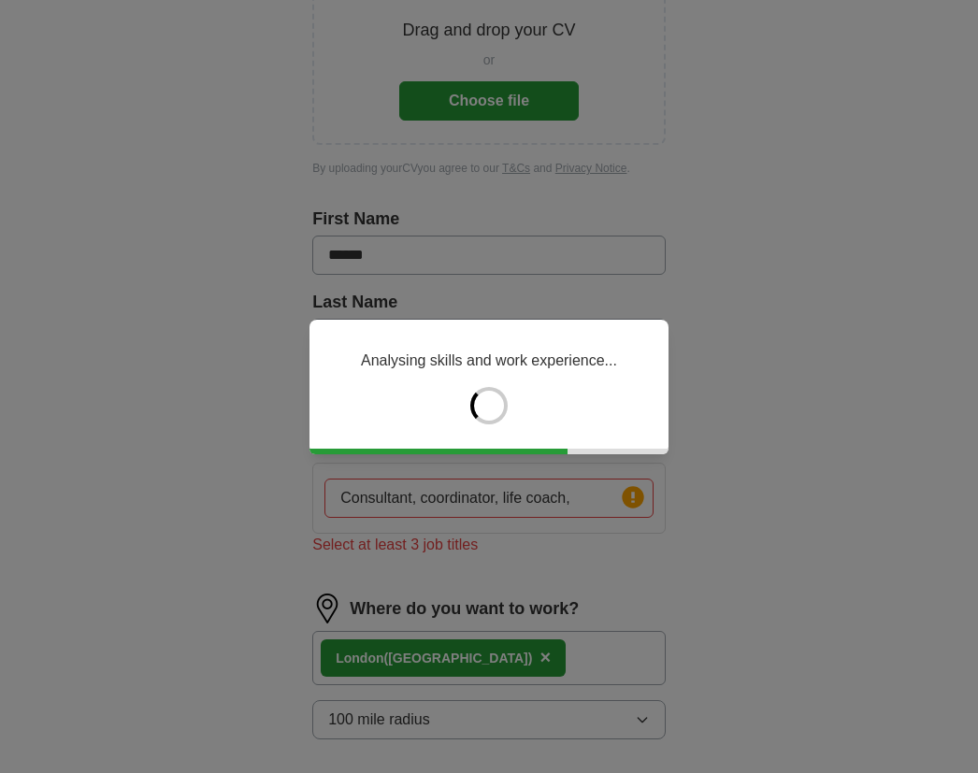
click at [786, 503] on div "Analysing skills and work experience..." at bounding box center [489, 386] width 978 height 773
click at [626, 454] on div "Analysing skills and work experience..." at bounding box center [488, 387] width 359 height 135
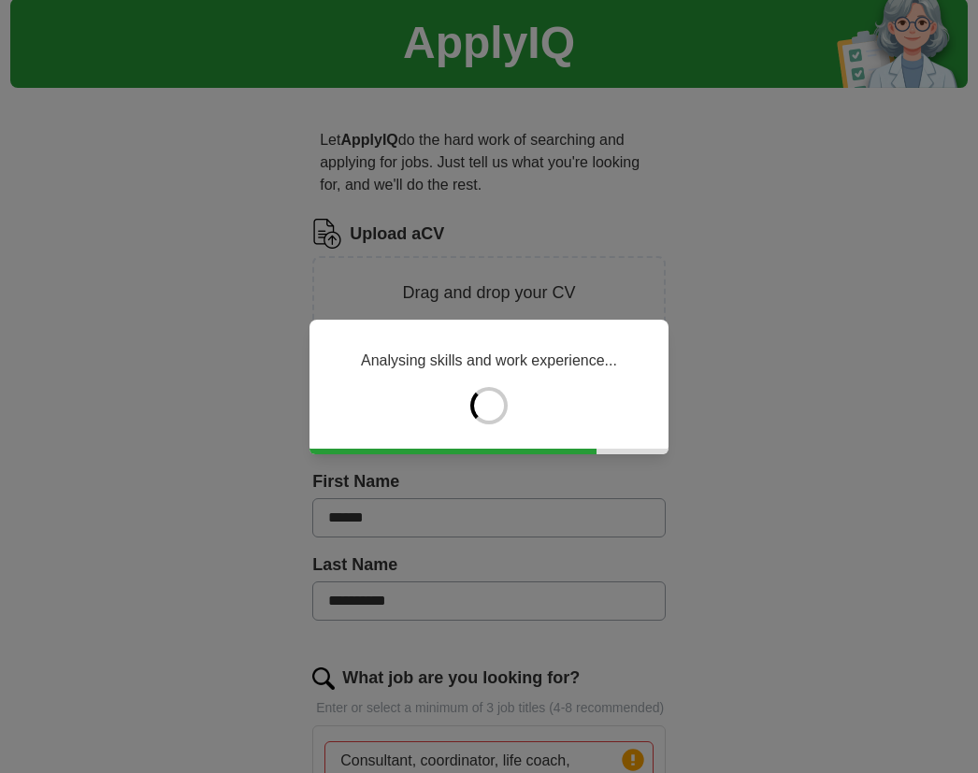
click at [737, 404] on div "Analysing skills and work experience..." at bounding box center [489, 386] width 978 height 773
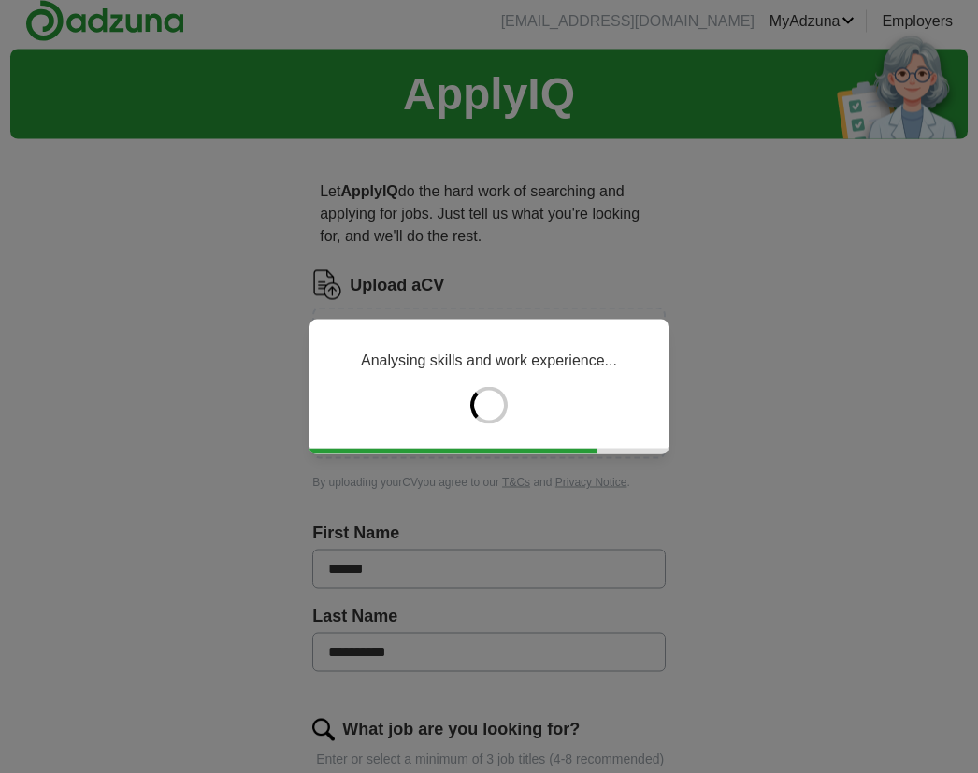
scroll to position [0, 0]
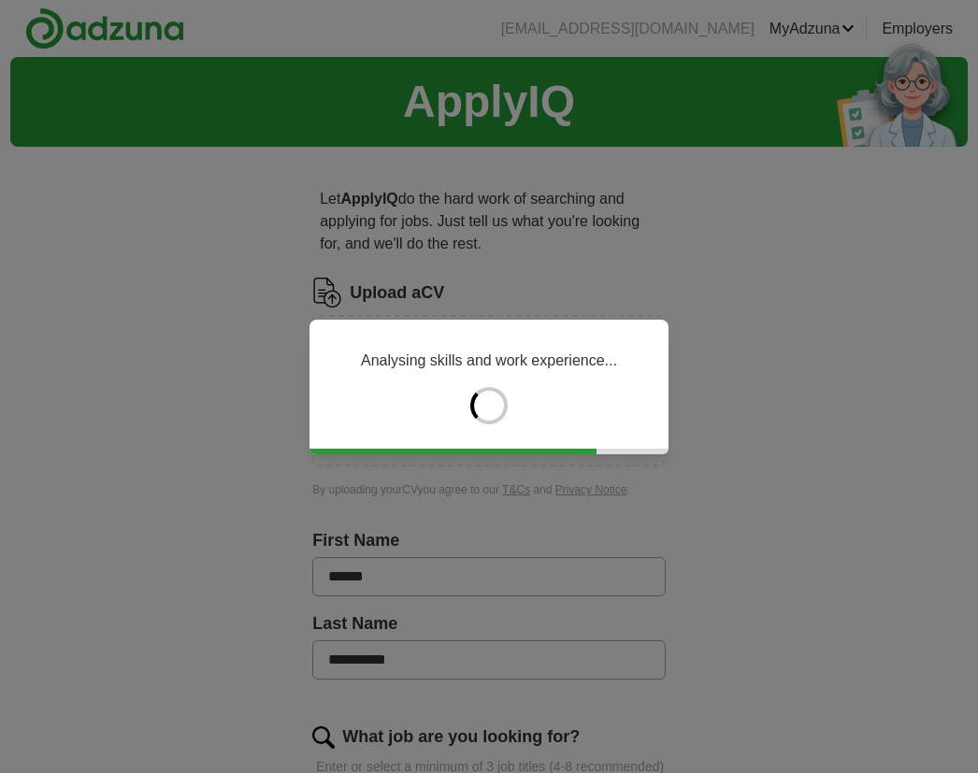
click at [727, 391] on div "Analysing skills and work experience..." at bounding box center [489, 386] width 978 height 773
click at [594, 412] on div "Analysing skills and work experience..." at bounding box center [488, 387] width 359 height 135
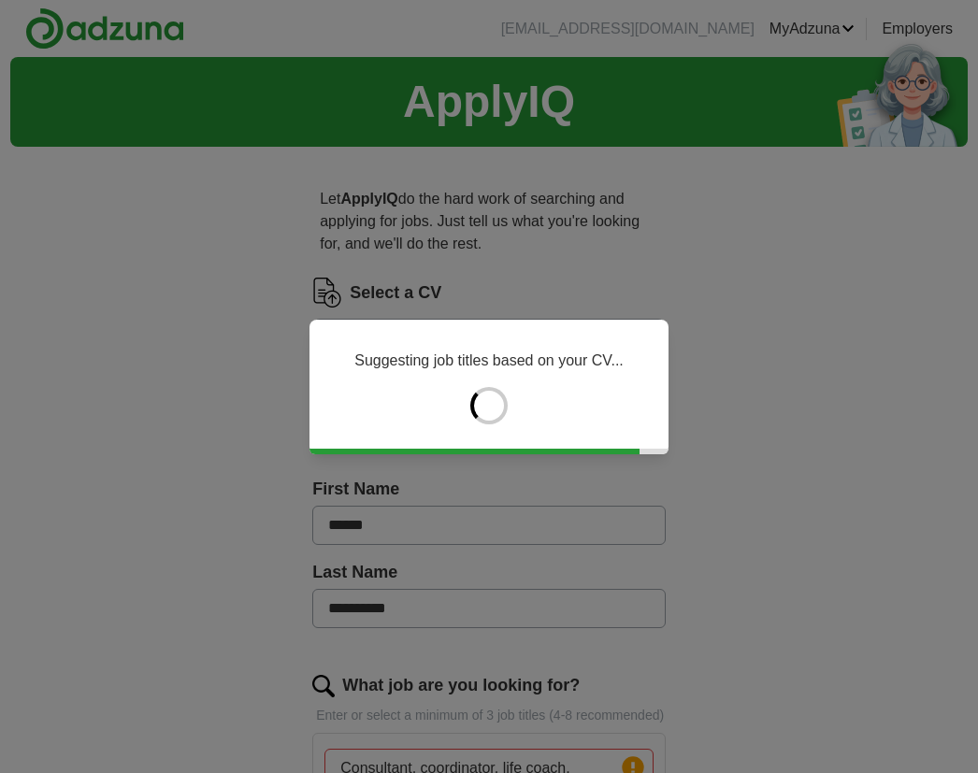
click at [601, 372] on p "Suggesting job titles based on your CV..." at bounding box center [488, 361] width 269 height 22
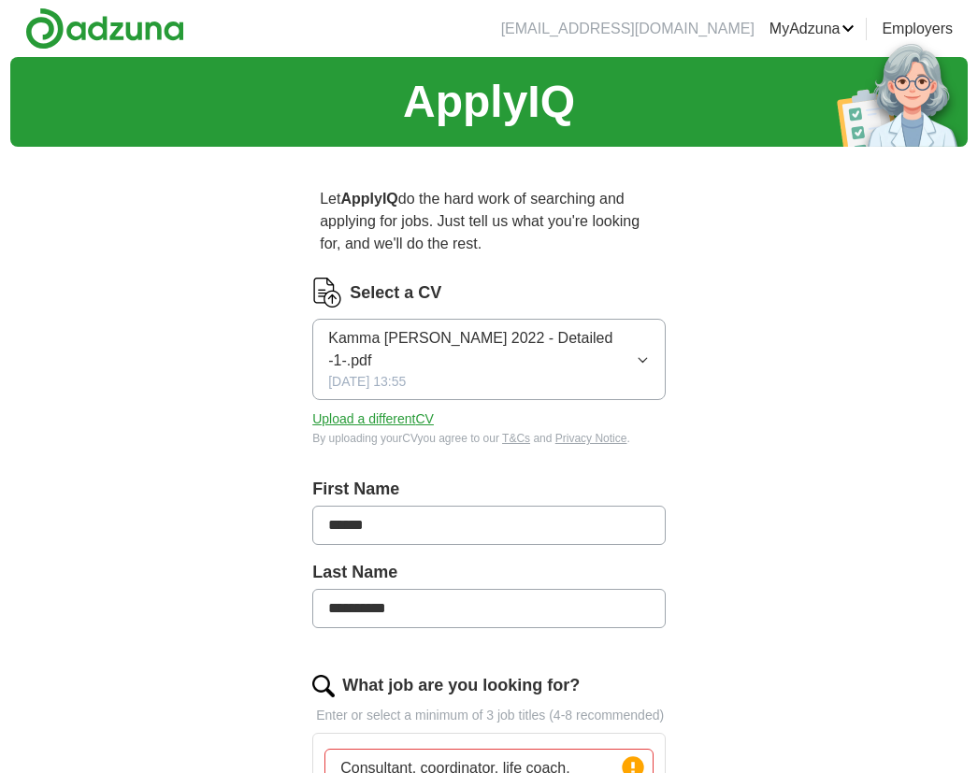
click at [621, 349] on button "Kamma [PERSON_NAME] 2022 - Detailed -1-.pdf [DATE] 13:55" at bounding box center [488, 359] width 353 height 81
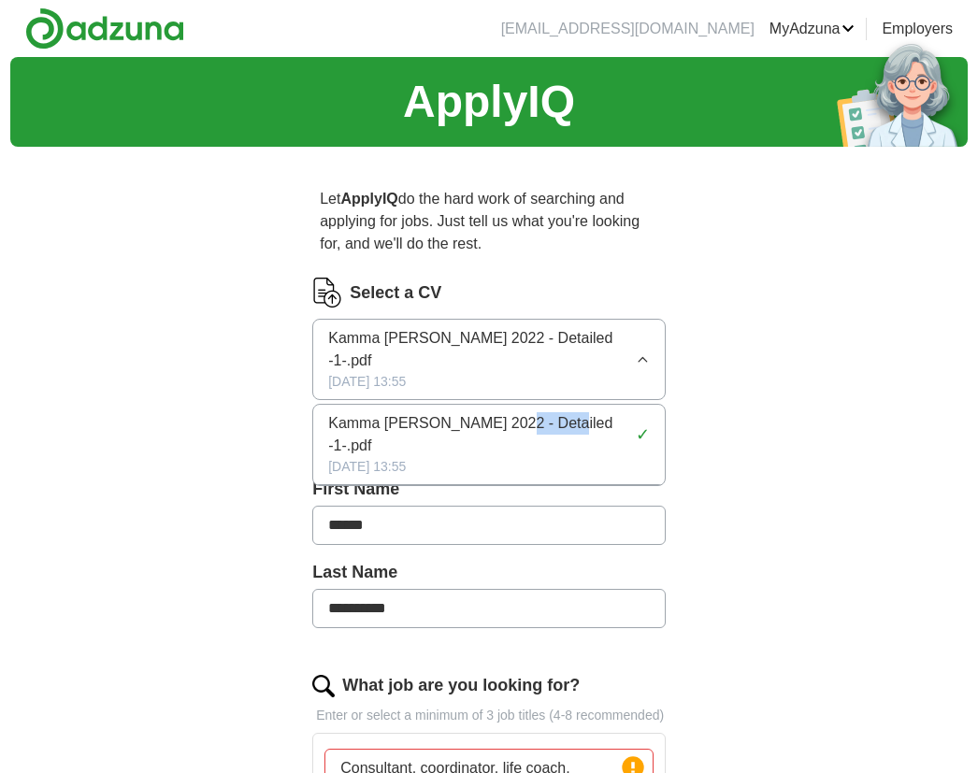
click at [636, 423] on span "✓" at bounding box center [643, 435] width 14 height 25
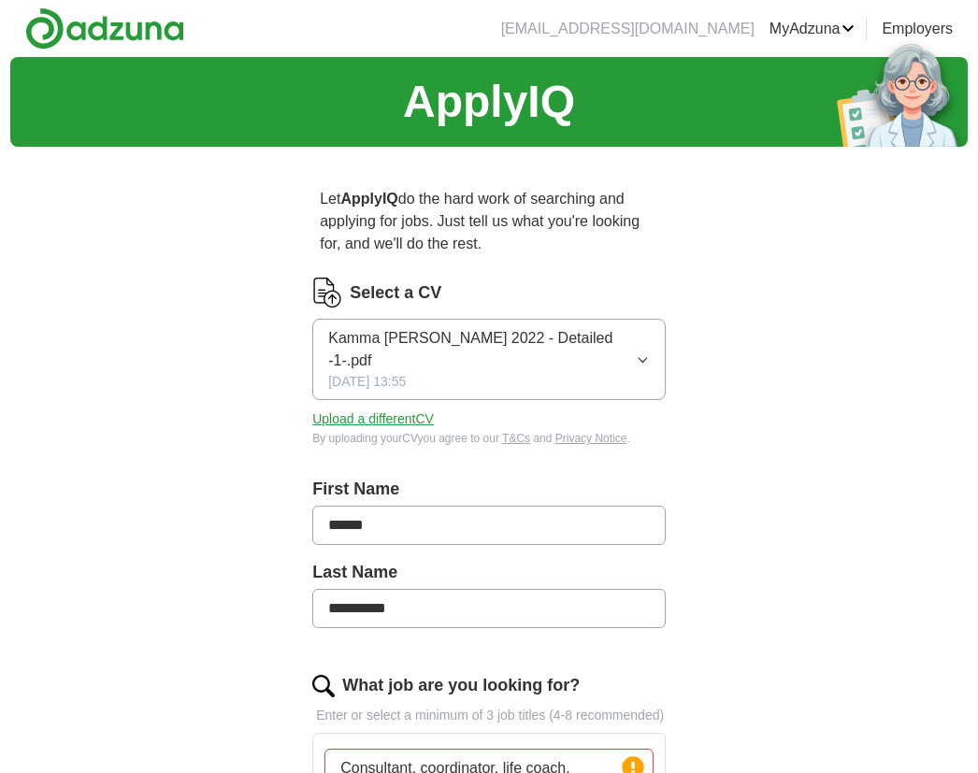
click at [530, 432] on link "T&Cs" at bounding box center [516, 438] width 28 height 13
click at [396, 410] on button "Upload a different CV" at bounding box center [373, 420] width 122 height 20
click at [428, 410] on button "Upload a different CV" at bounding box center [373, 420] width 122 height 20
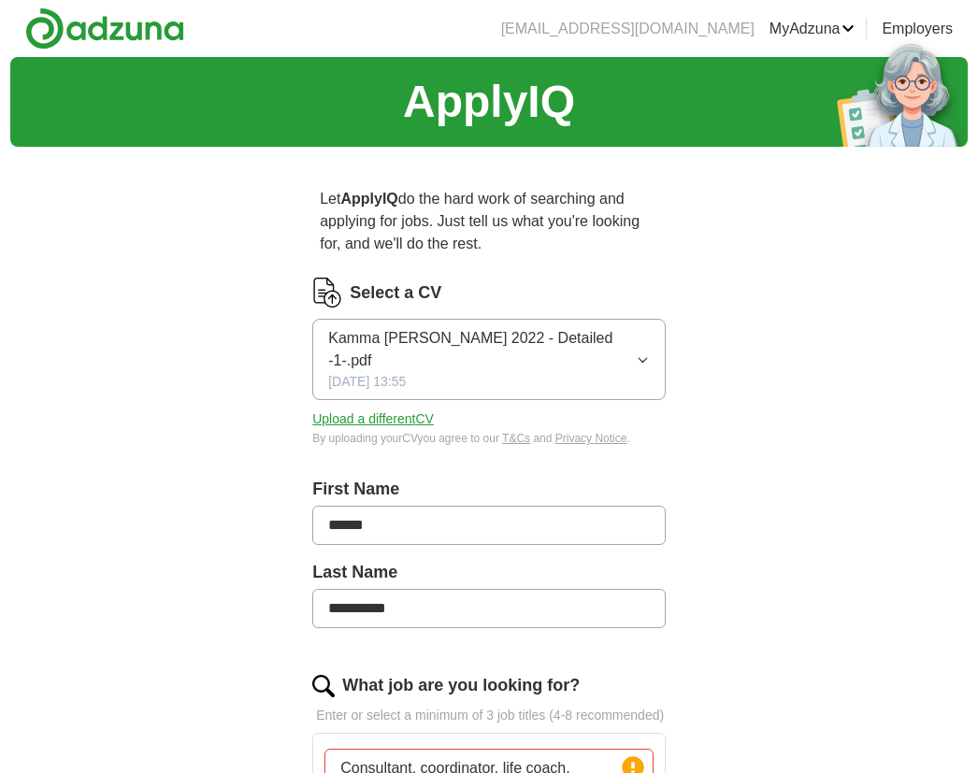
click at [636, 359] on button "Kamma [PERSON_NAME] 2022 - Detailed -1-.pdf [DATE] 13:55" at bounding box center [488, 359] width 353 height 81
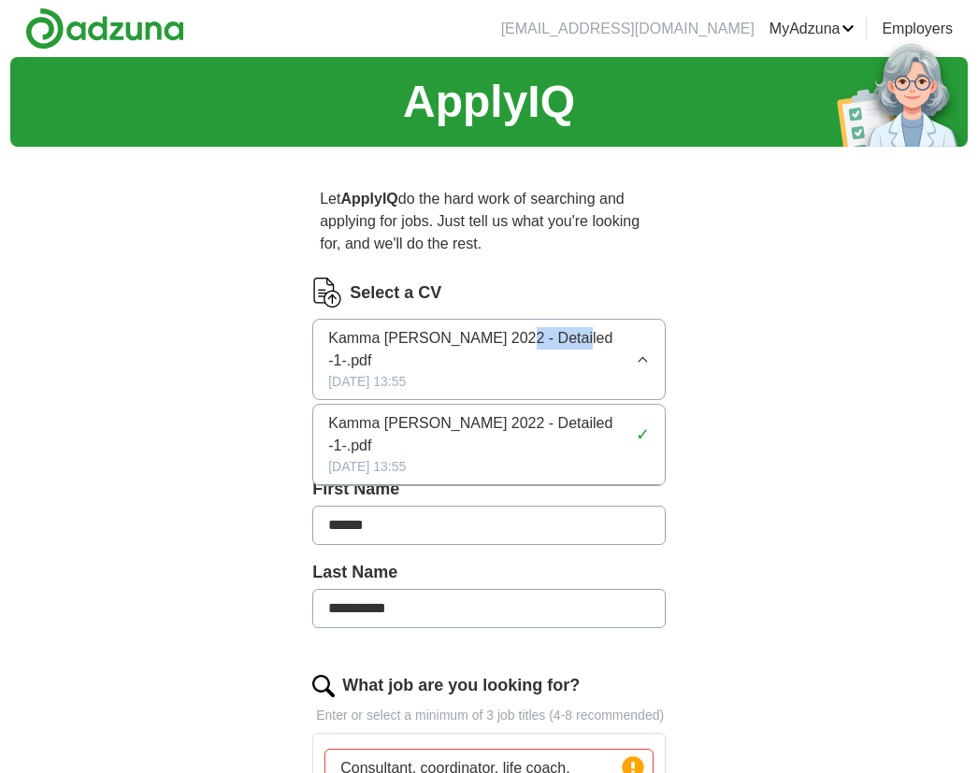
click at [410, 369] on button "Kamma [PERSON_NAME] 2022 - Detailed -1-.pdf [DATE] 13:55" at bounding box center [488, 359] width 353 height 81
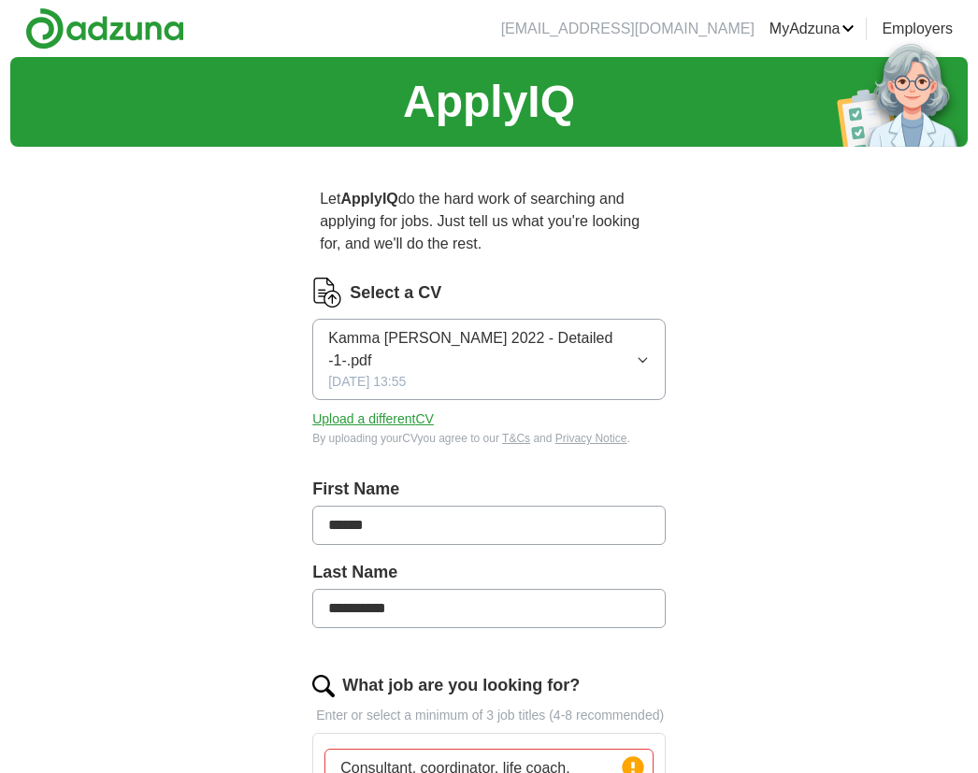
click at [418, 410] on button "Upload a different CV" at bounding box center [373, 420] width 122 height 20
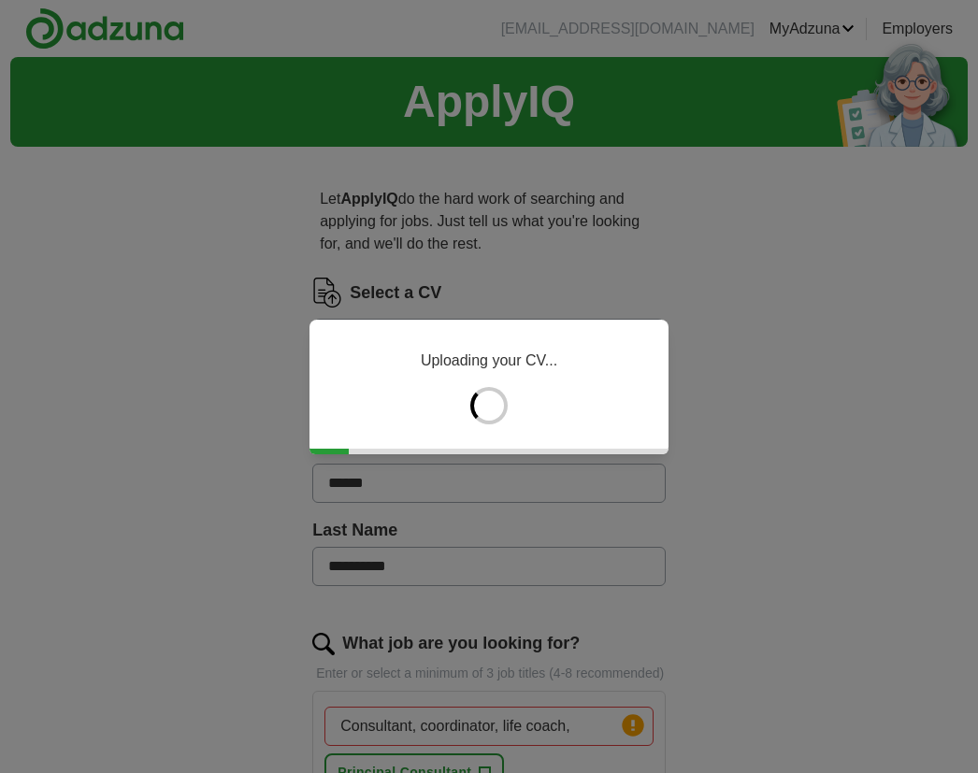
click at [557, 366] on p "Uploading your CV..." at bounding box center [489, 361] width 137 height 22
click at [660, 306] on div "Extracting first and last name…" at bounding box center [489, 386] width 978 height 773
click at [659, 305] on div "Extracting first and last name…" at bounding box center [489, 386] width 978 height 773
click at [632, 371] on div "Analysing skills and work experience..." at bounding box center [488, 387] width 359 height 135
click at [632, 370] on div "Analysing skills and work experience..." at bounding box center [488, 387] width 359 height 135
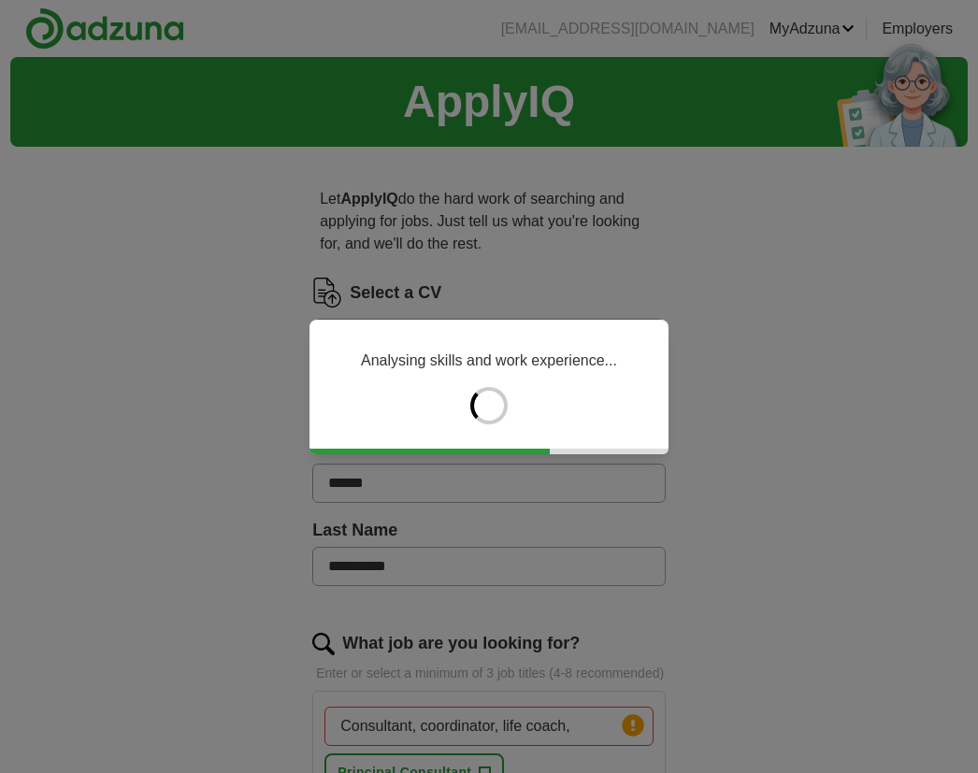
click at [668, 358] on div "Analysing skills and work experience..." at bounding box center [488, 387] width 359 height 135
click at [729, 336] on div "Analysing skills and work experience..." at bounding box center [489, 386] width 978 height 773
